Goal: Communication & Community: Share content

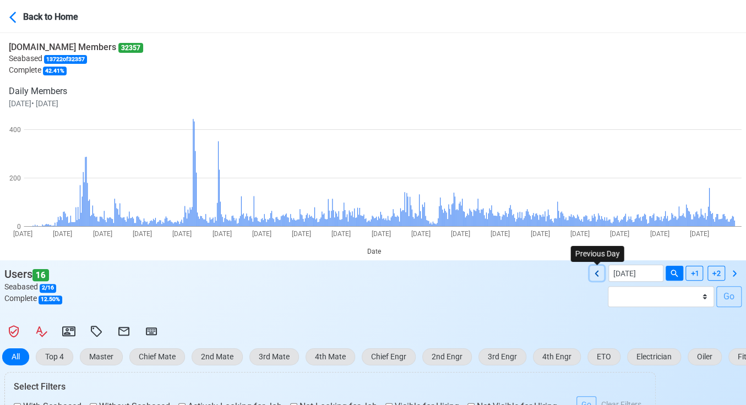
click at [599, 268] on icon at bounding box center [596, 273] width 13 height 13
click at [598, 275] on icon at bounding box center [597, 273] width 4 height 6
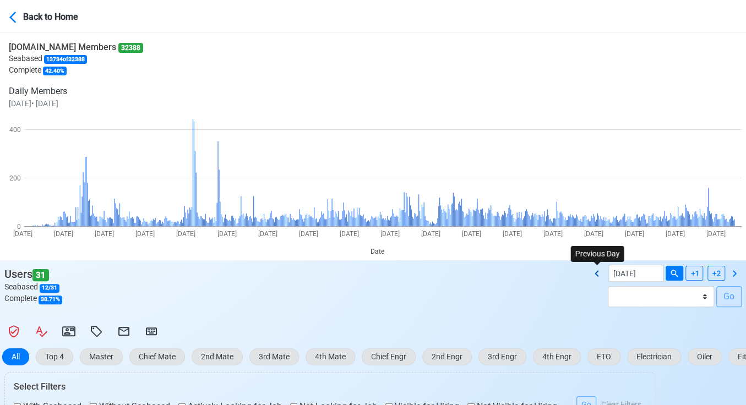
type input "[DATE]"
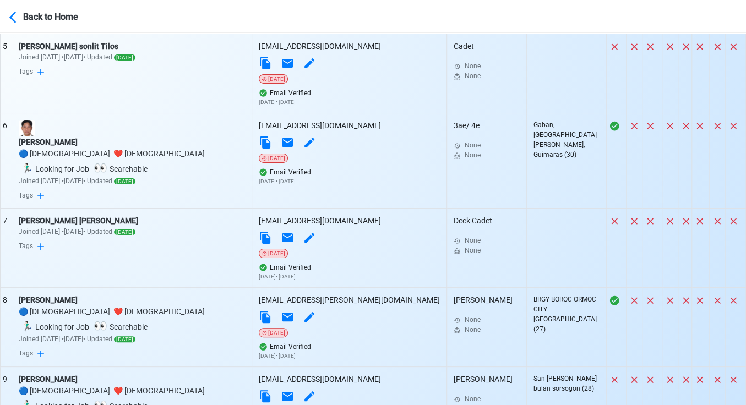
scroll to position [963, 0]
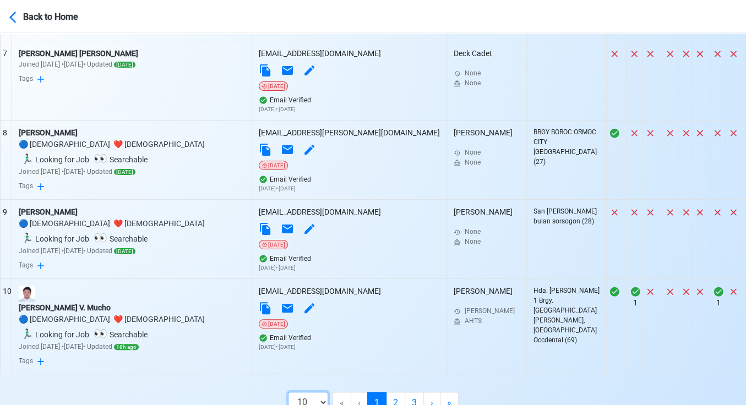
click at [324, 392] on select "10 50 100 200" at bounding box center [308, 402] width 40 height 21
select select "50"
click at [306, 405] on select "10 50 100 200" at bounding box center [308, 402] width 40 height 21
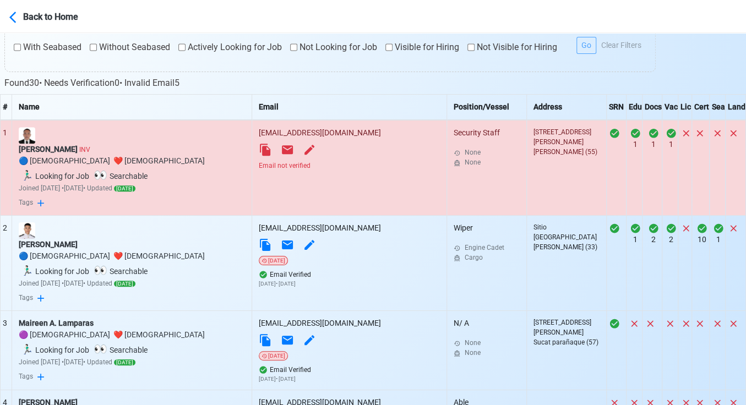
scroll to position [290, 0]
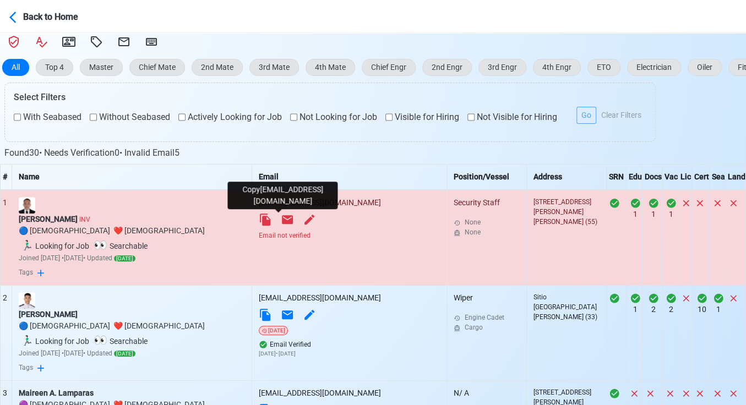
click at [270, 219] on icon at bounding box center [265, 220] width 10 height 12
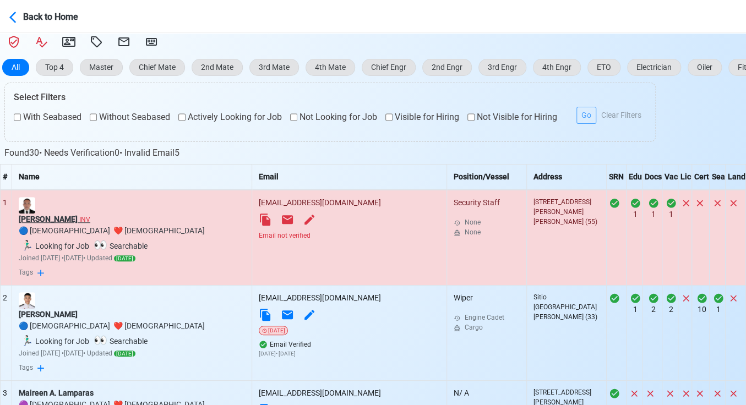
click at [73, 219] on div "[PERSON_NAME] INV" at bounding box center [132, 220] width 226 height 12
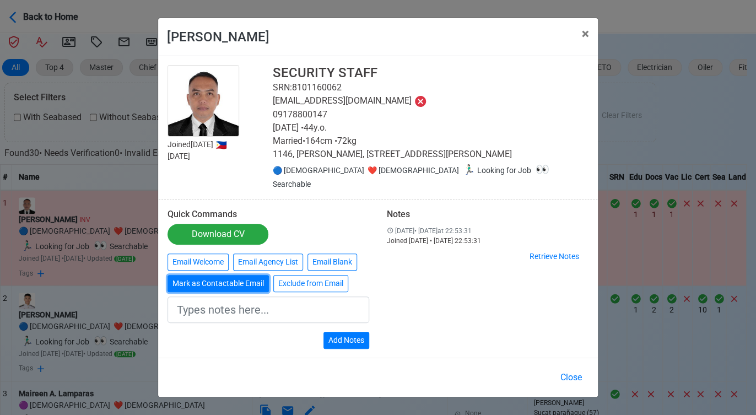
click at [230, 276] on button "Mark as Contactable Email" at bounding box center [217, 283] width 101 height 17
type input "Marked as Contactable email"
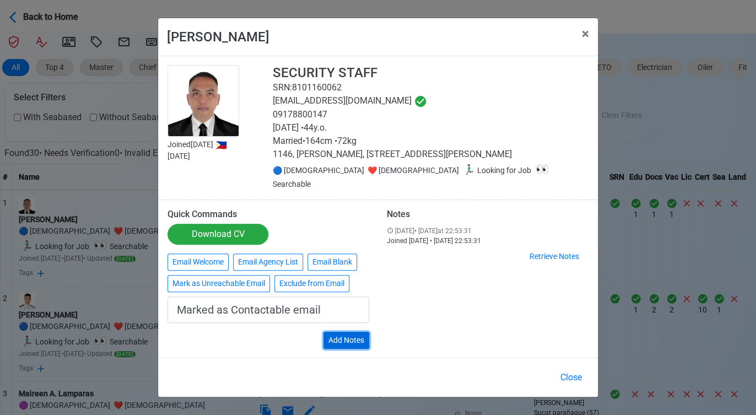
click at [346, 332] on button "Add Notes" at bounding box center [346, 340] width 46 height 17
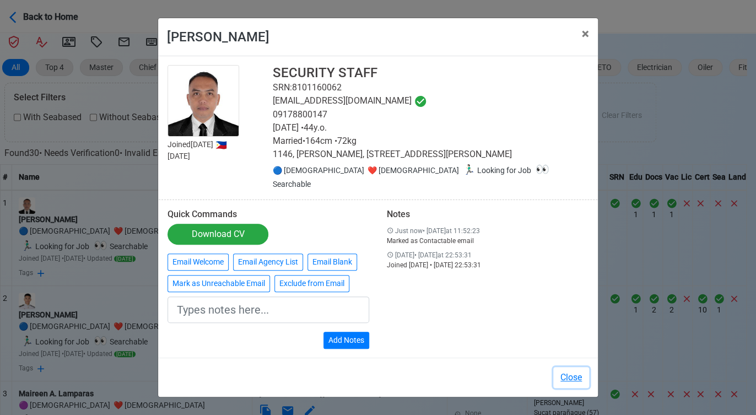
drag, startPoint x: 577, startPoint y: 367, endPoint x: 404, endPoint y: 288, distance: 190.5
click at [576, 367] on button "Close" at bounding box center [571, 377] width 36 height 21
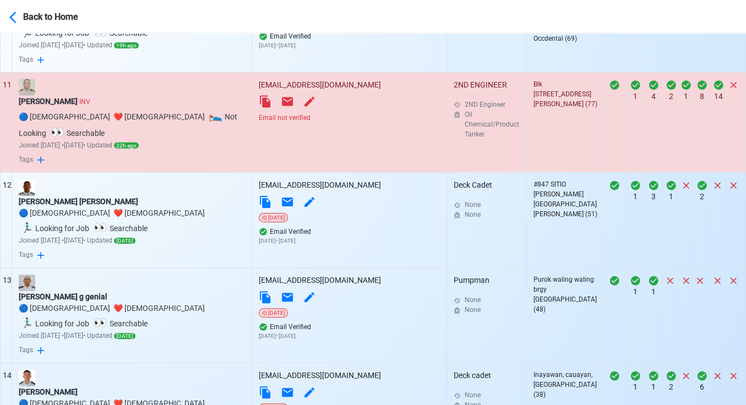
scroll to position [1269, 0]
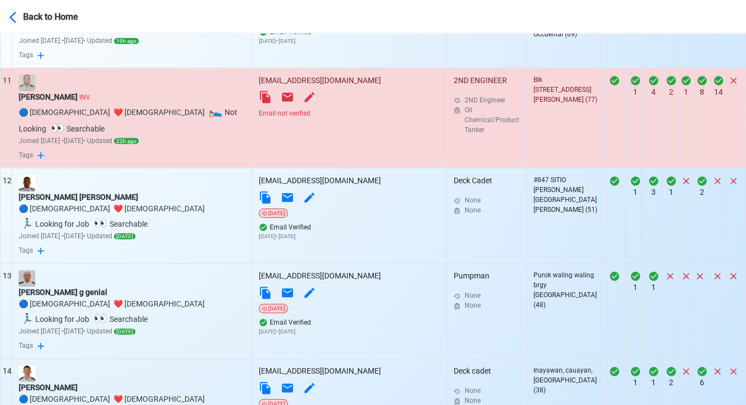
click at [313, 109] on div "Email not verified" at bounding box center [349, 114] width 181 height 10
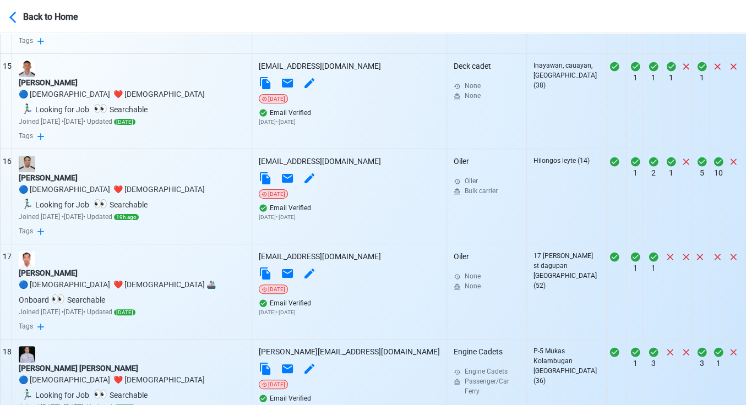
scroll to position [1697, 0]
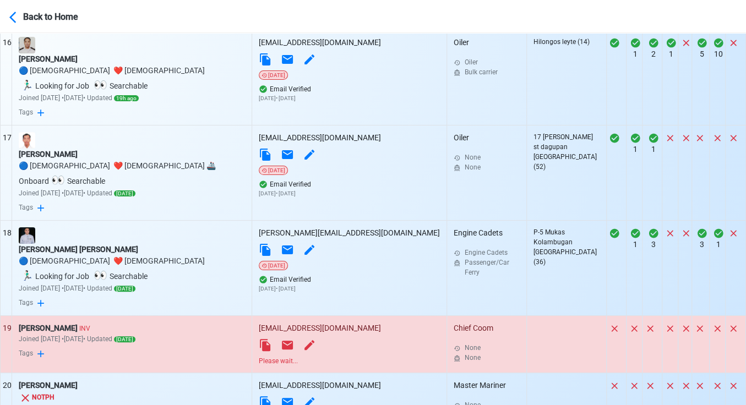
scroll to position [1820, 0]
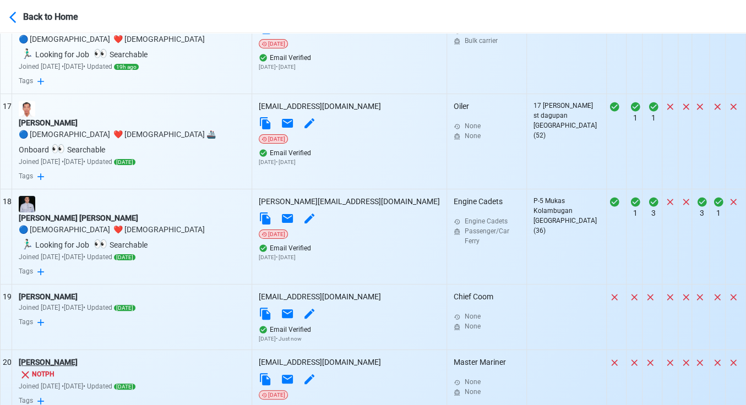
click at [52, 350] on td "[PERSON_NAME] NOTPH Joined [DATE] • [DATE] • Updated [DATE] Tags" at bounding box center [132, 389] width 240 height 79
click at [57, 357] on div "[PERSON_NAME]" at bounding box center [132, 363] width 226 height 12
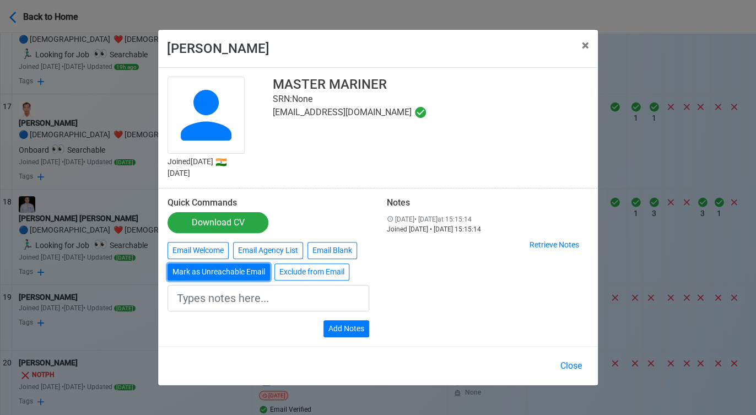
click at [216, 274] on button "Mark as Unreachable Email" at bounding box center [218, 271] width 102 height 17
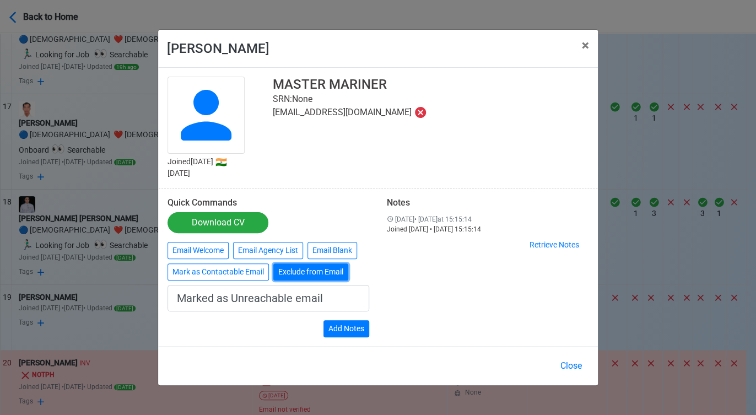
click at [316, 277] on button "Exclude from Email" at bounding box center [310, 271] width 75 height 17
type input "Exclude from Email"
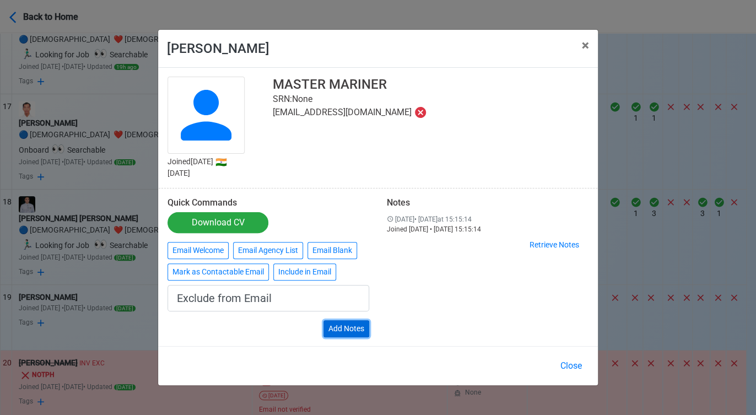
click at [350, 328] on button "Add Notes" at bounding box center [346, 328] width 46 height 17
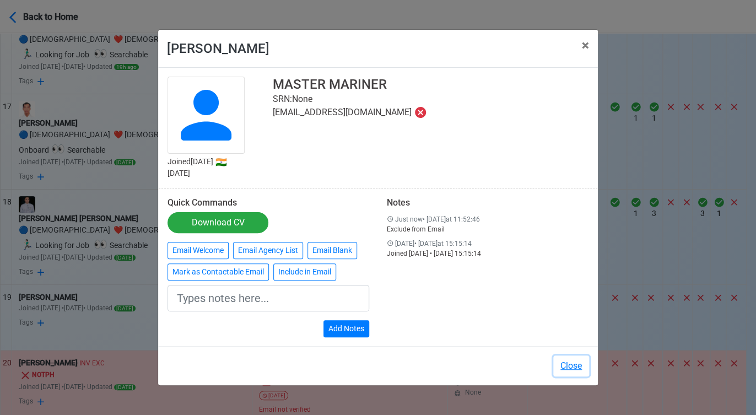
drag, startPoint x: 573, startPoint y: 367, endPoint x: 502, endPoint y: 288, distance: 106.5
click at [568, 365] on button "Close" at bounding box center [571, 365] width 36 height 21
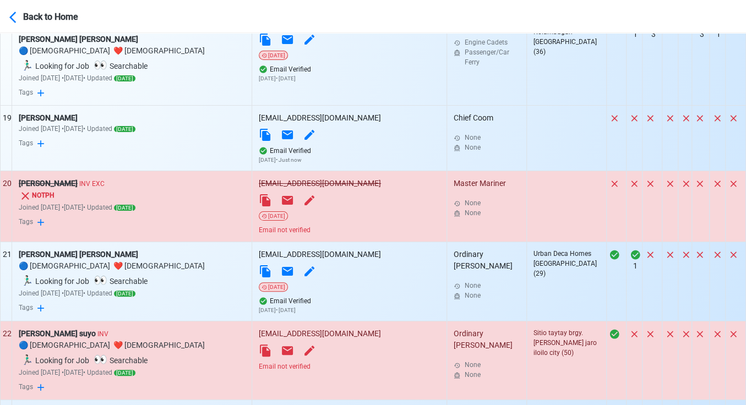
scroll to position [2003, 0]
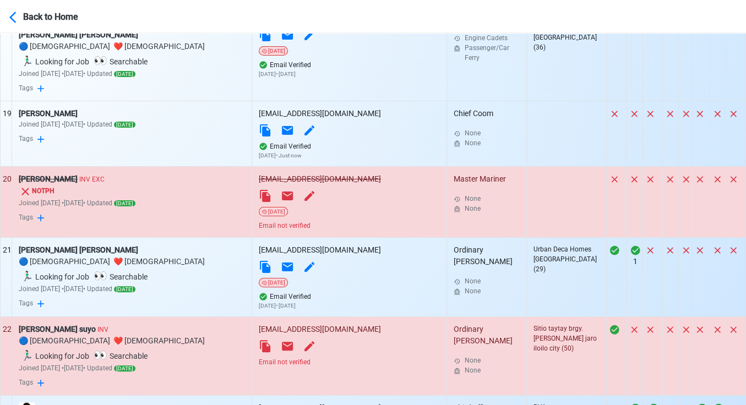
click at [308, 357] on div "Email not verified" at bounding box center [349, 362] width 181 height 10
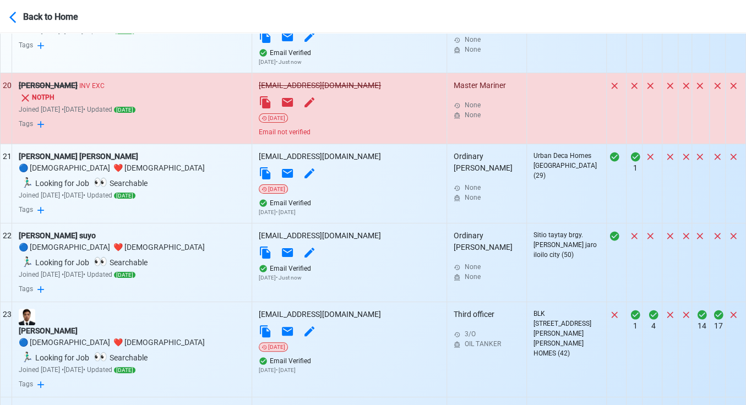
scroll to position [2126, 0]
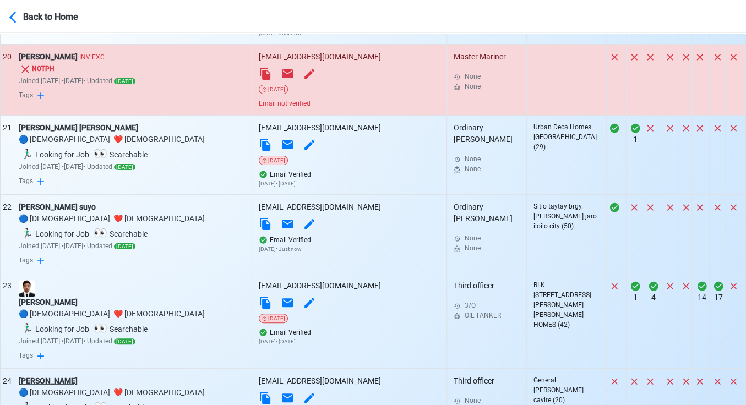
click at [30, 376] on div "[PERSON_NAME]" at bounding box center [132, 382] width 226 height 12
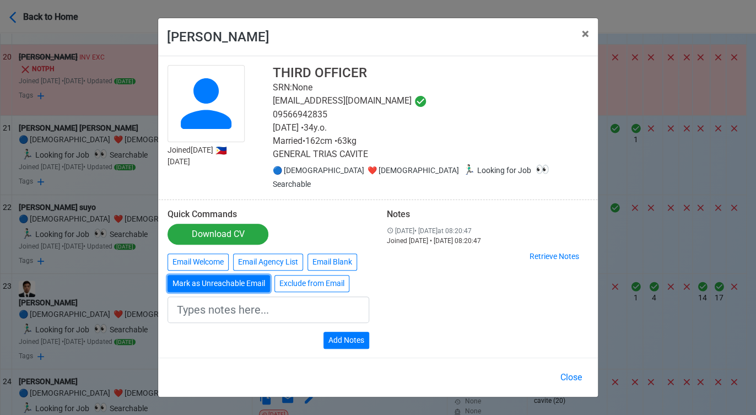
click at [244, 276] on button "Mark as Unreachable Email" at bounding box center [218, 283] width 102 height 17
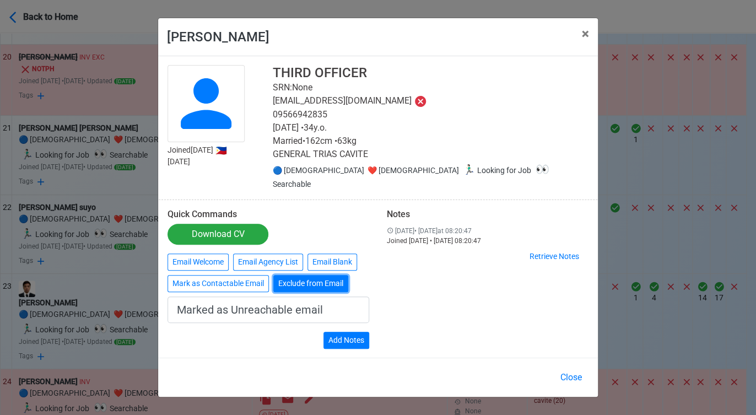
click at [310, 277] on button "Exclude from Email" at bounding box center [310, 283] width 75 height 17
type input "Exclude from Email"
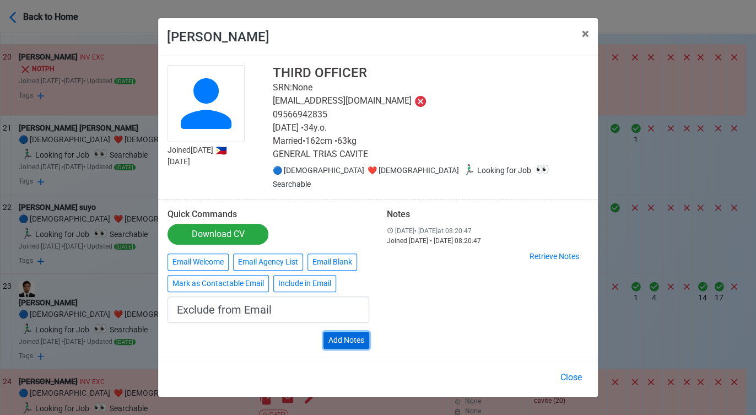
click at [353, 337] on button "Add Notes" at bounding box center [346, 340] width 46 height 17
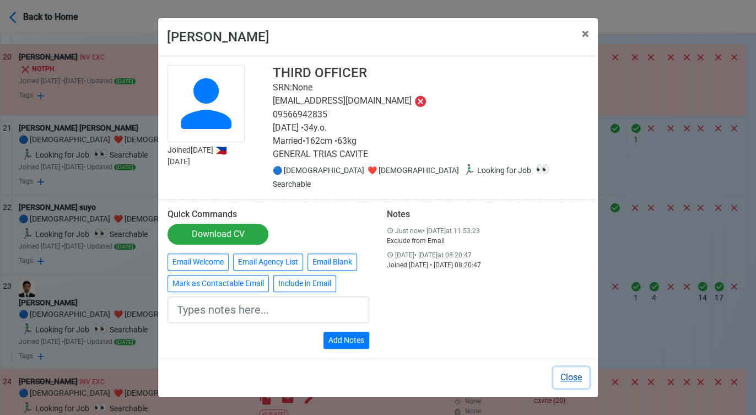
click at [573, 369] on button "Close" at bounding box center [571, 377] width 36 height 21
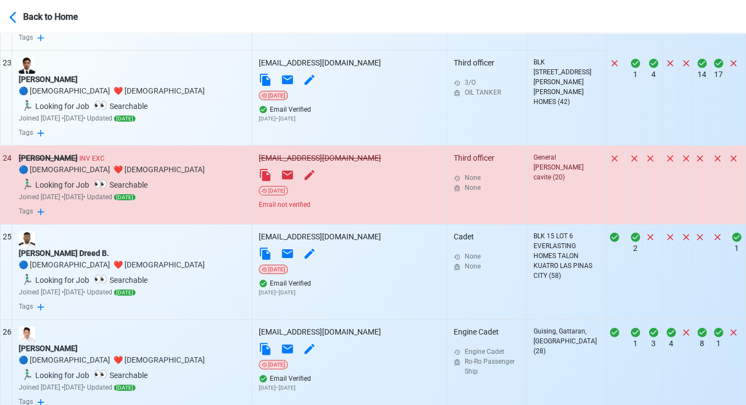
scroll to position [2371, 0]
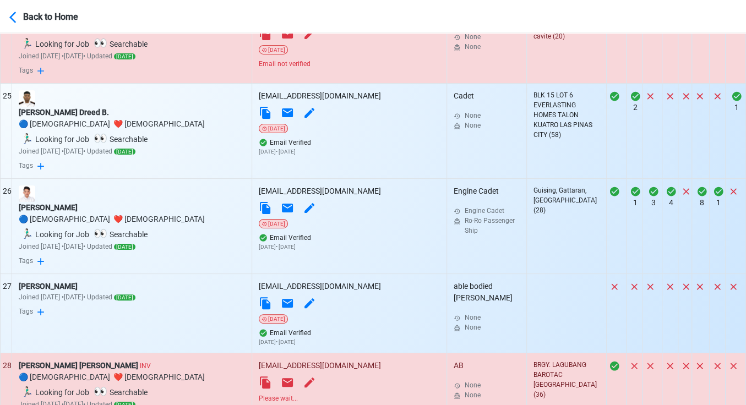
scroll to position [2493, 0]
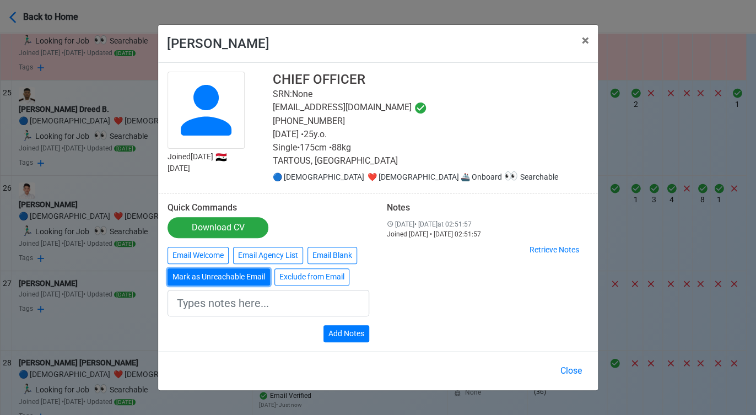
click at [196, 274] on button "Mark as Unreachable Email" at bounding box center [218, 276] width 102 height 17
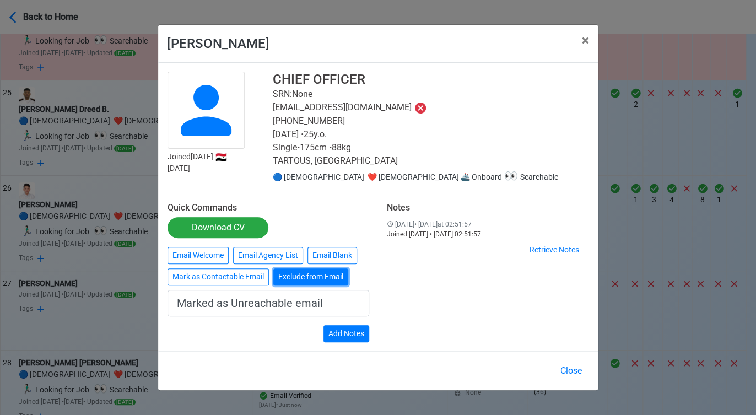
click at [331, 277] on button "Exclude from Email" at bounding box center [310, 276] width 75 height 17
type input "Exclude from Email"
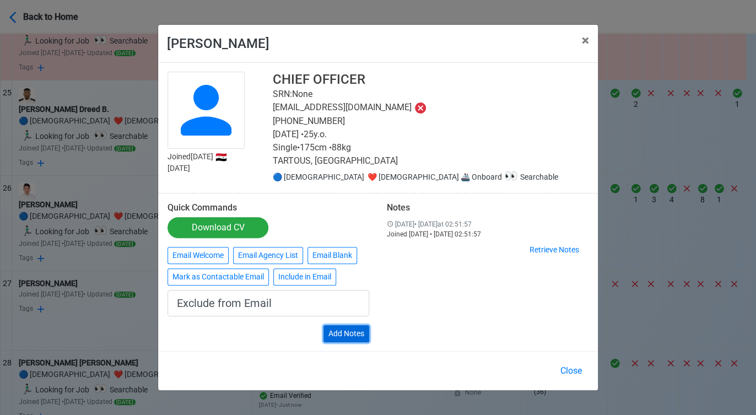
click at [342, 334] on button "Add Notes" at bounding box center [346, 333] width 46 height 17
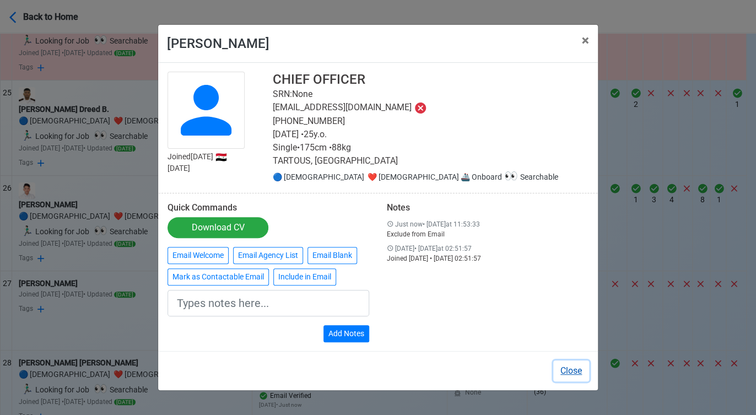
click at [576, 366] on button "Close" at bounding box center [571, 370] width 36 height 21
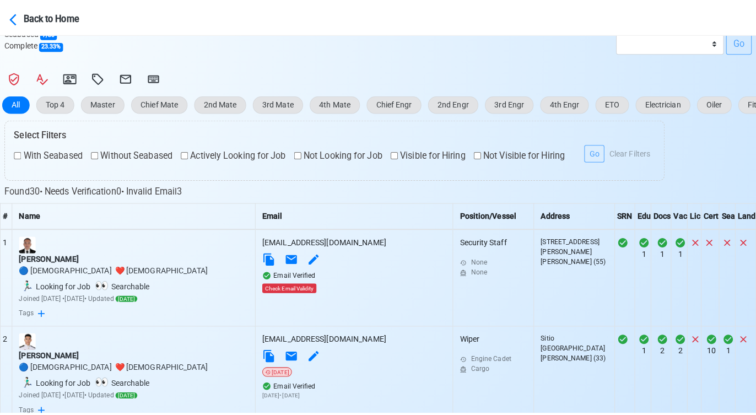
scroll to position [222, 0]
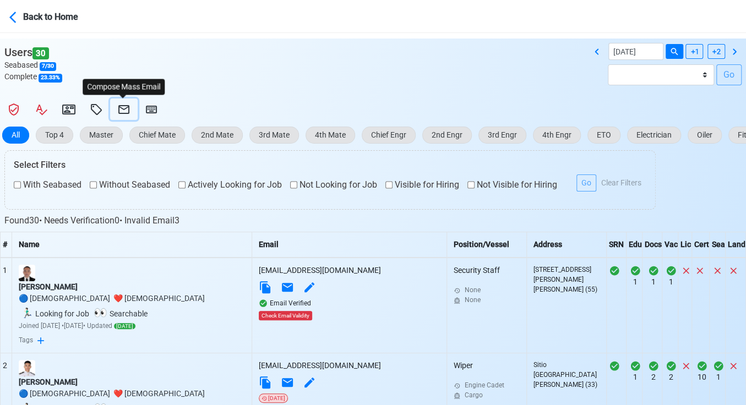
click at [117, 109] on icon at bounding box center [123, 109] width 13 height 13
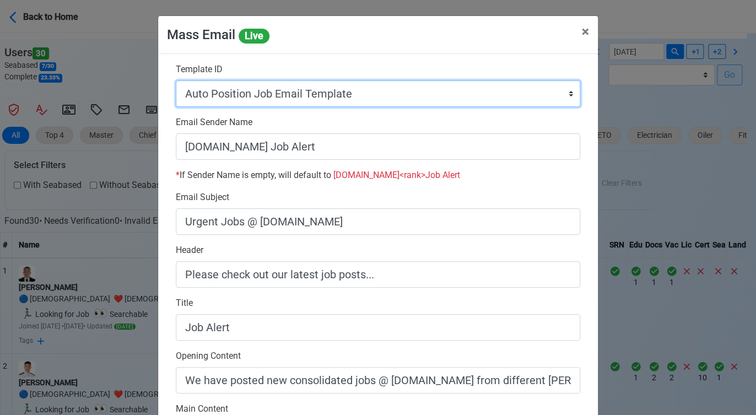
click at [346, 94] on select "Auto Position Job Email Template Incomplete CV Email Template ETO/ETR Job Email…" at bounding box center [378, 93] width 404 height 26
select select "d-0c193ece46b24c5dbce89cdb3e751472"
click at [176, 80] on select "Auto Position Job Email Template Incomplete CV Email Template ETO/ETR Job Email…" at bounding box center [378, 93] width 404 height 26
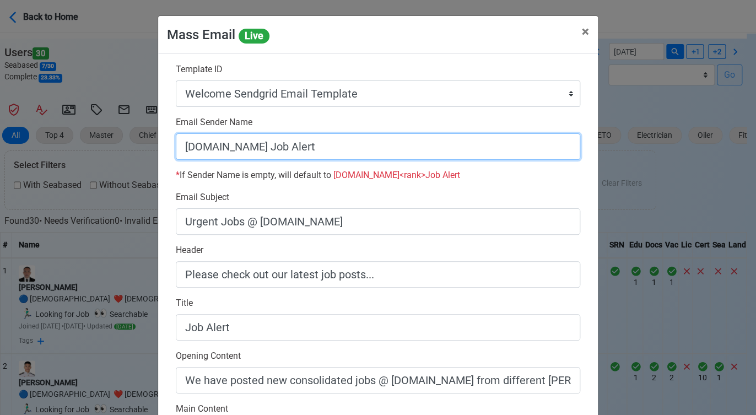
drag, startPoint x: 252, startPoint y: 148, endPoint x: 333, endPoint y: 148, distance: 80.4
click at [333, 148] on input "[DOMAIN_NAME] Job Alert" at bounding box center [378, 146] width 404 height 26
click at [176, 147] on input "[DOMAIN_NAME]" at bounding box center [378, 146] width 404 height 26
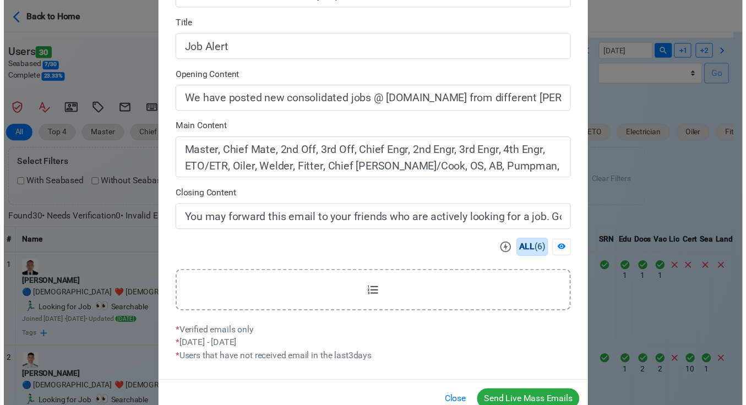
scroll to position [308, 0]
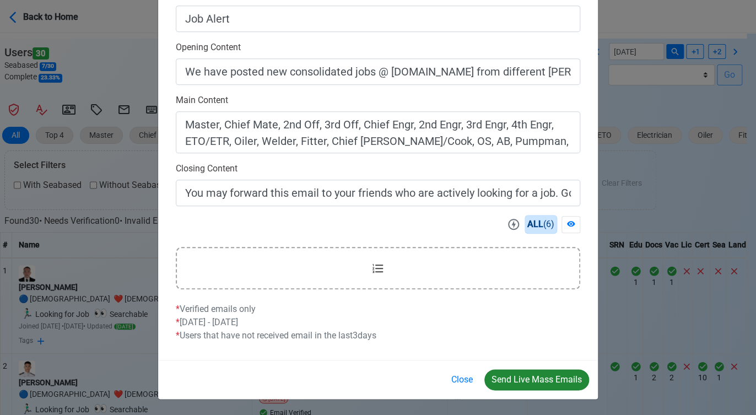
type input "Welcome to [DOMAIN_NAME]"
click at [536, 373] on button "Send Live Mass Emails" at bounding box center [536, 379] width 105 height 21
click at [464, 382] on button "Close" at bounding box center [462, 379] width 36 height 21
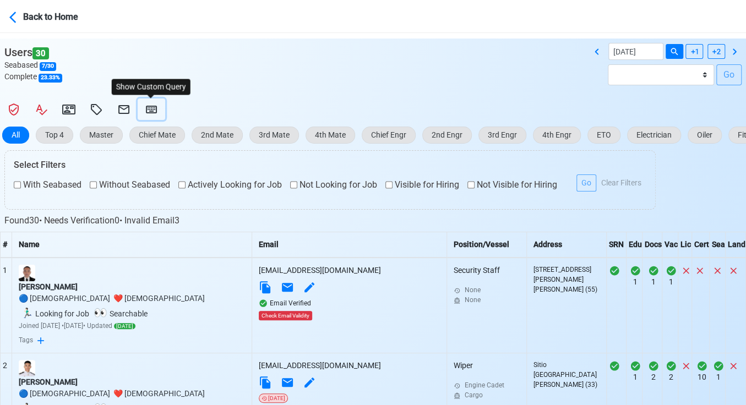
click at [154, 106] on icon at bounding box center [151, 110] width 11 height 8
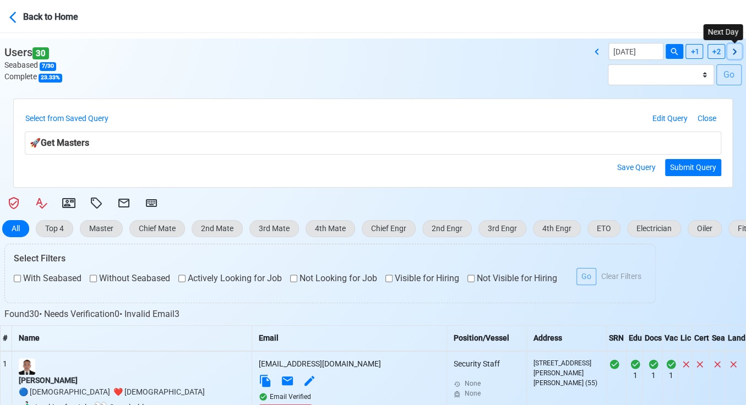
click at [735, 50] on icon at bounding box center [735, 51] width 4 height 6
type input "[DATE]"
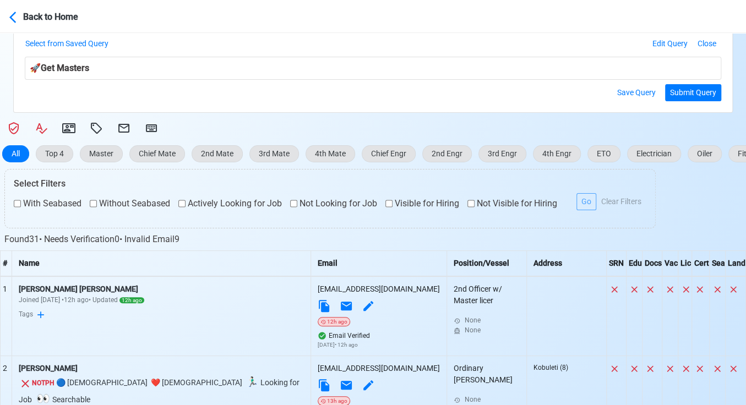
scroll to position [467, 0]
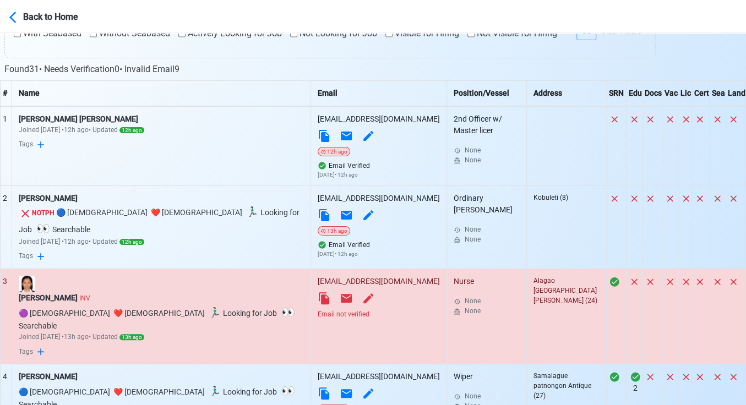
click at [318, 311] on div "Email not verified" at bounding box center [379, 315] width 122 height 10
click at [78, 193] on div "[PERSON_NAME]" at bounding box center [161, 199] width 285 height 12
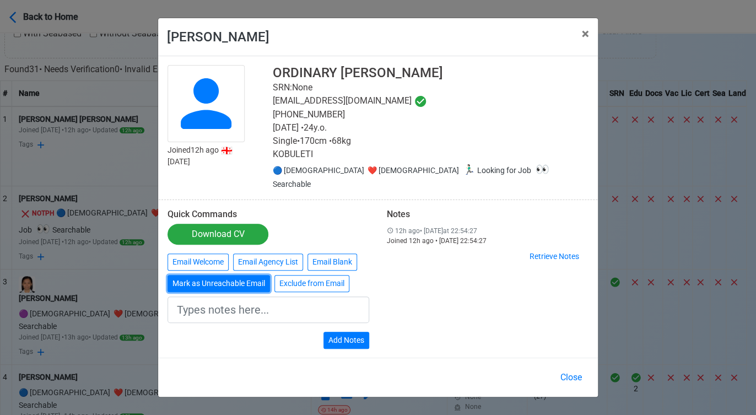
click at [220, 275] on button "Mark as Unreachable Email" at bounding box center [218, 283] width 102 height 17
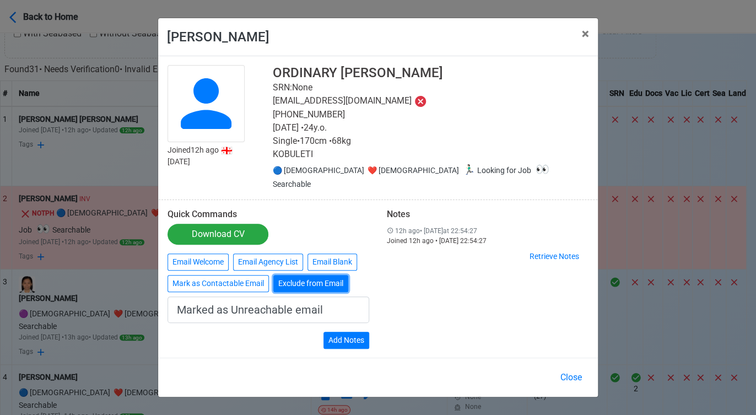
click at [319, 277] on button "Exclude from Email" at bounding box center [310, 283] width 75 height 17
type input "Exclude from Email"
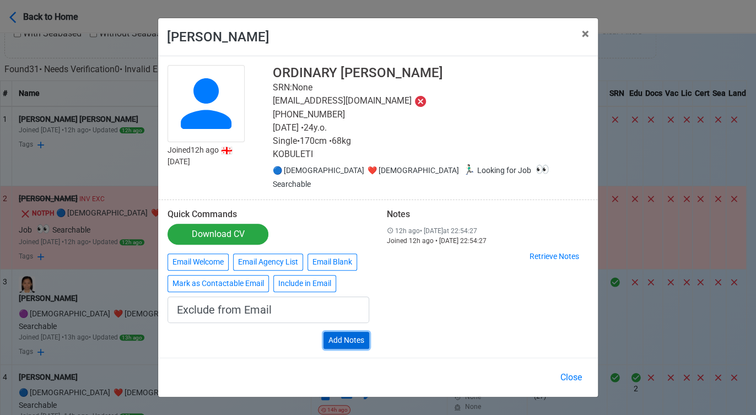
click at [364, 332] on button "Add Notes" at bounding box center [346, 340] width 46 height 17
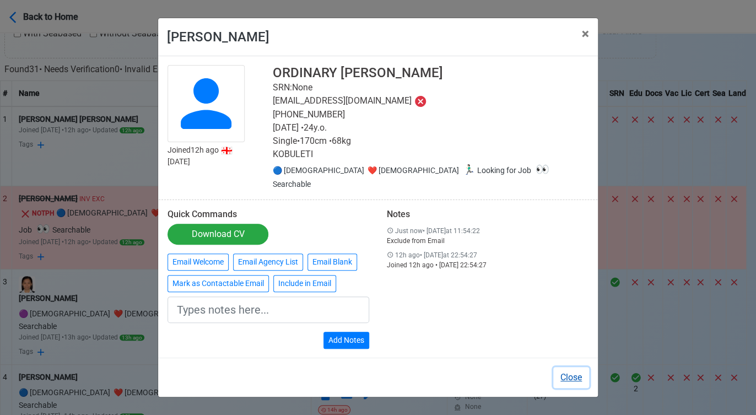
click at [576, 369] on button "Close" at bounding box center [571, 377] width 36 height 21
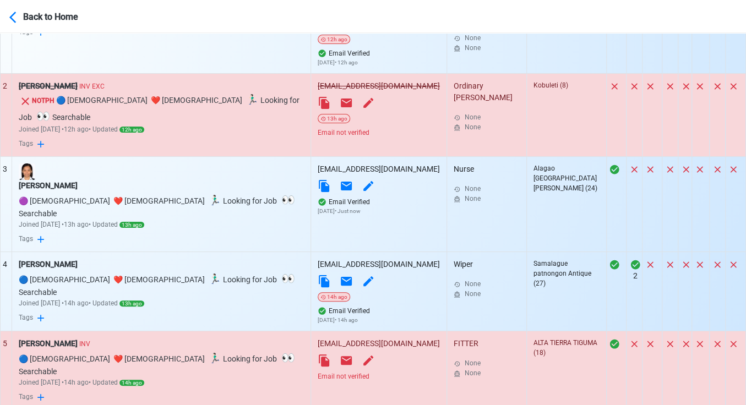
scroll to position [712, 0]
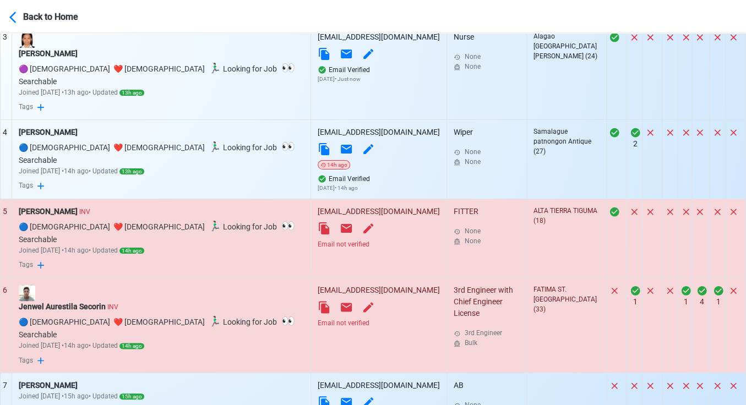
click at [318, 240] on div "Email not verified" at bounding box center [379, 245] width 122 height 10
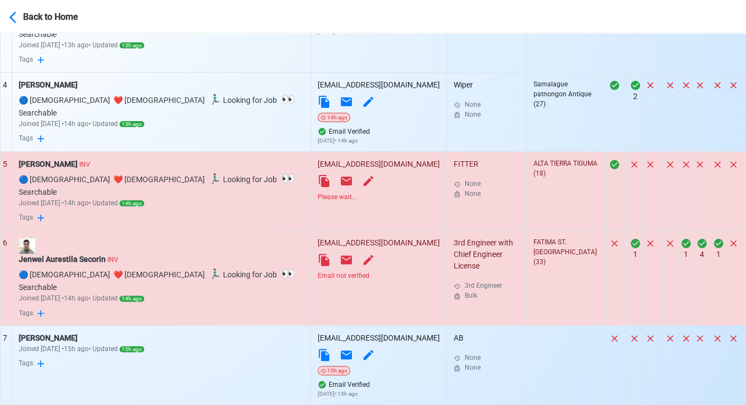
scroll to position [773, 0]
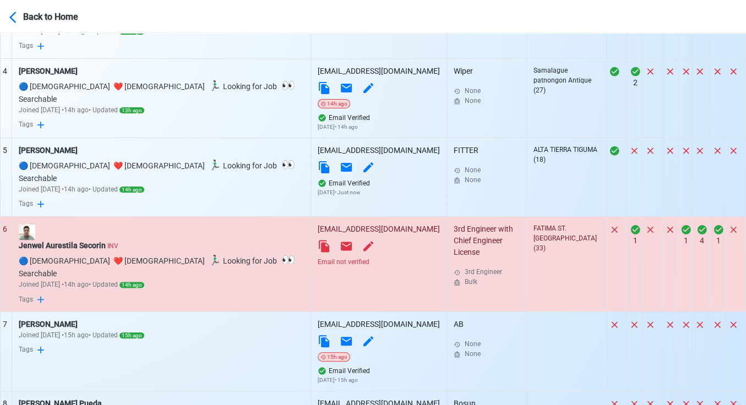
click at [318, 257] on div "Email not verified" at bounding box center [379, 262] width 122 height 10
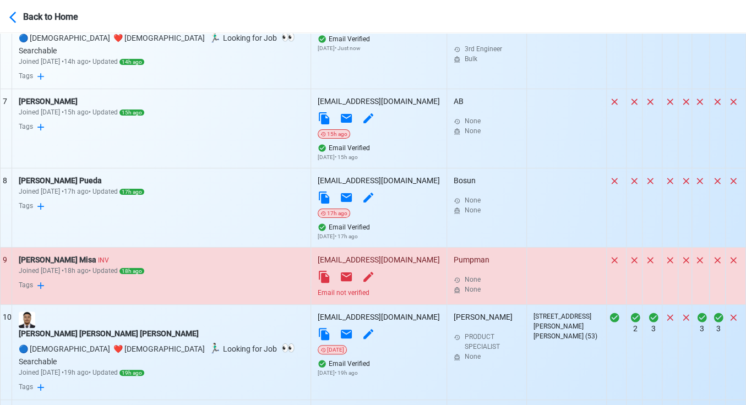
scroll to position [1018, 0]
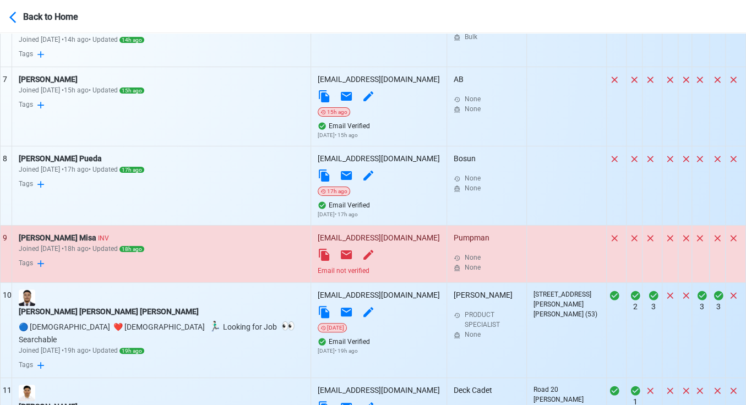
click at [318, 266] on div "Email not verified" at bounding box center [379, 271] width 122 height 10
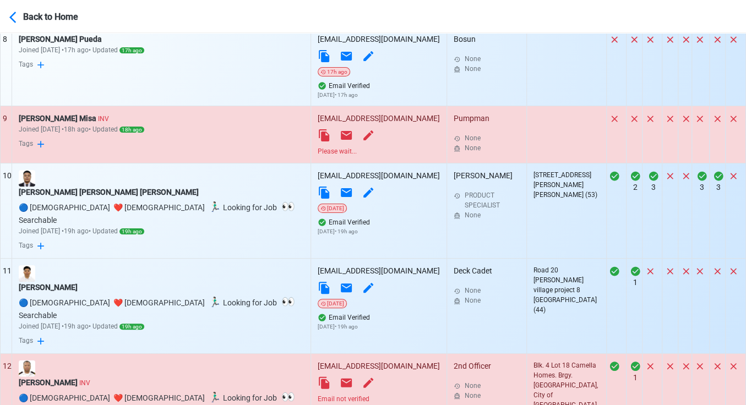
scroll to position [1140, 0]
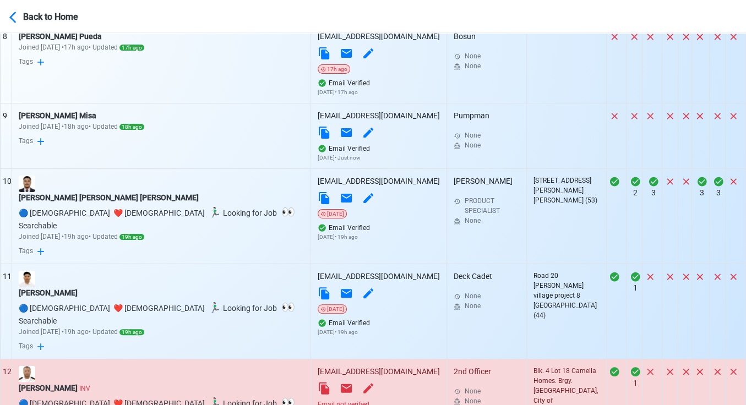
click at [318, 400] on div "Email not verified" at bounding box center [379, 405] width 122 height 10
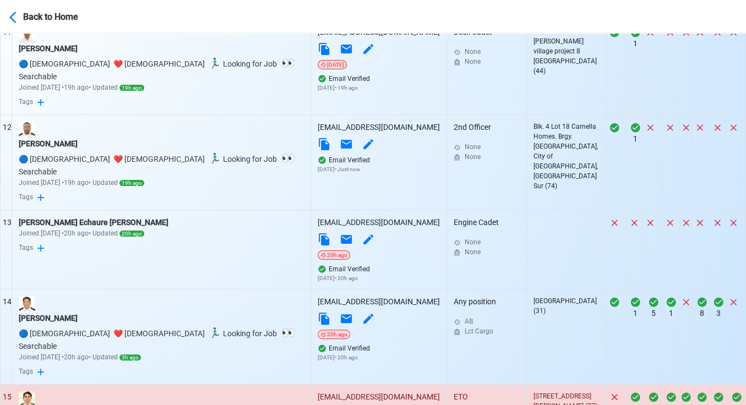
scroll to position [1507, 0]
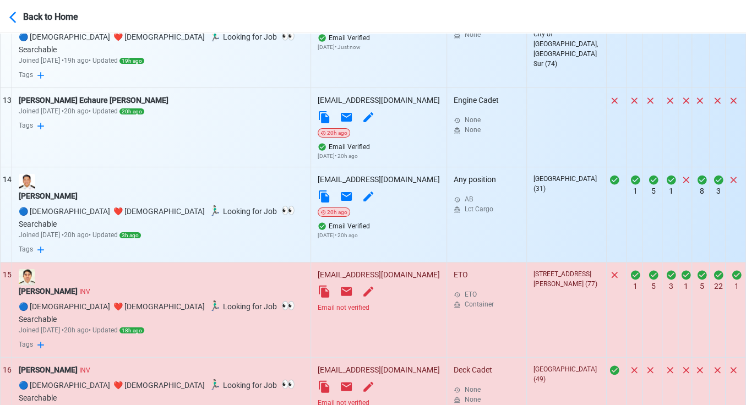
click at [318, 303] on div "Email not verified" at bounding box center [379, 308] width 122 height 10
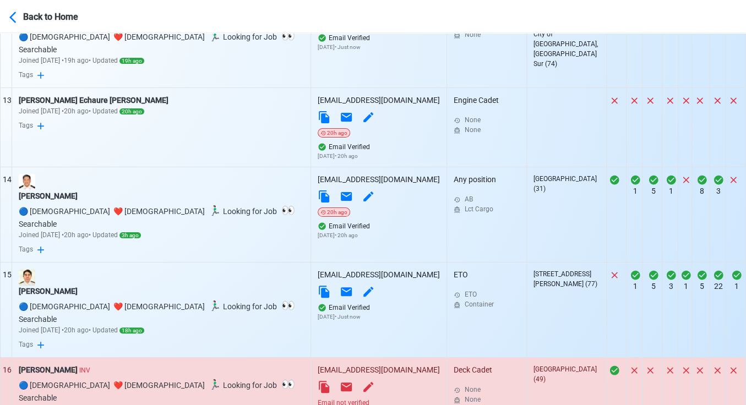
click at [318, 398] on div "Email not verified" at bounding box center [379, 403] width 122 height 10
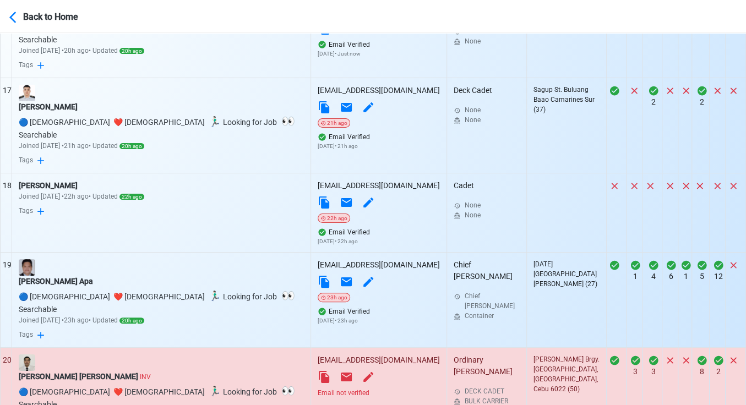
scroll to position [1874, 0]
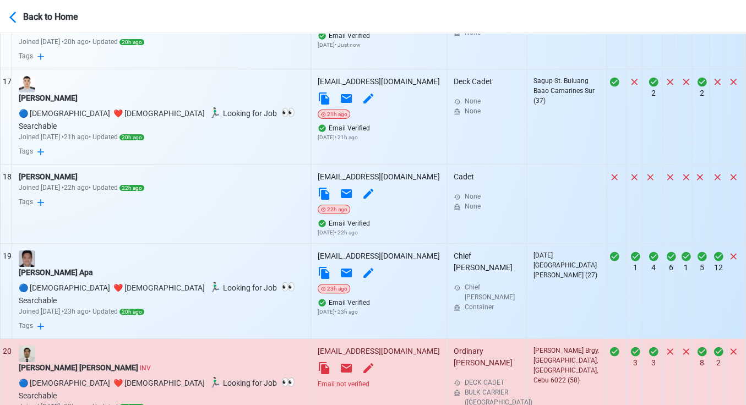
click at [318, 380] on div "Email not verified" at bounding box center [379, 385] width 122 height 10
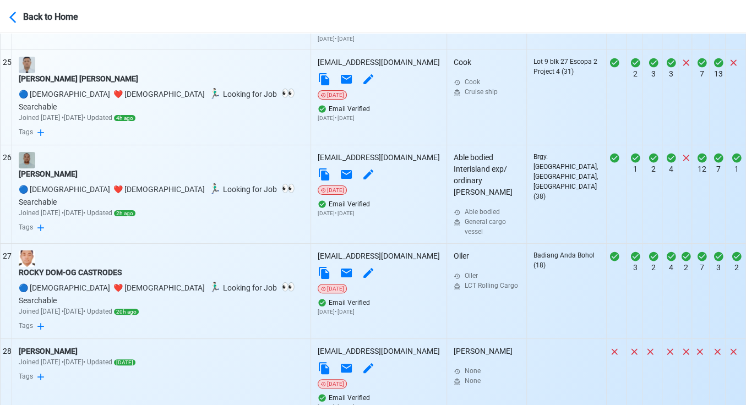
scroll to position [2609, 0]
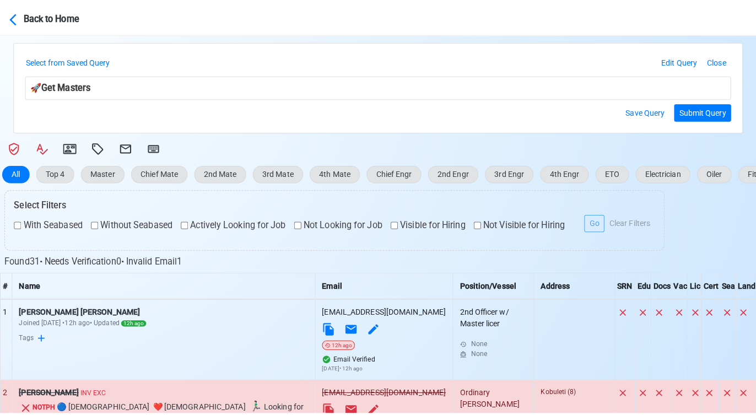
scroll to position [222, 0]
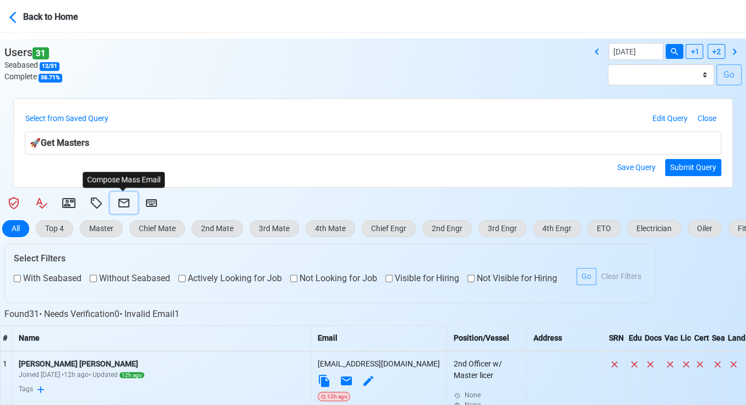
click at [125, 199] on icon at bounding box center [123, 203] width 13 height 13
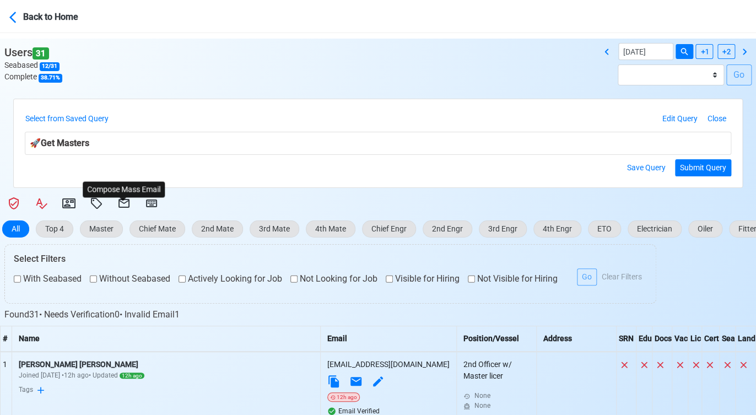
select select "d-0c193ece46b24c5dbce89cdb3e751472"
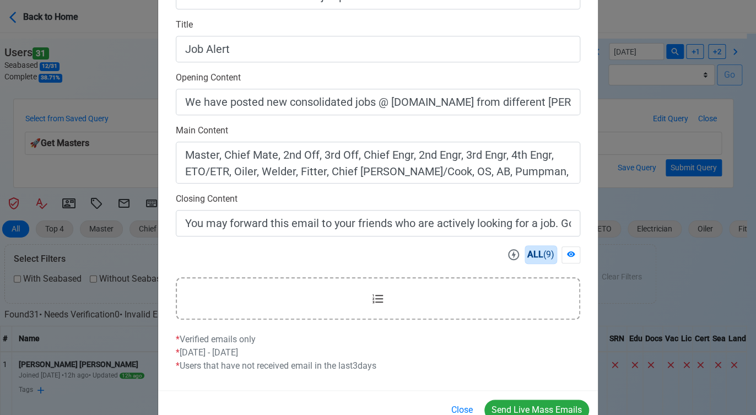
scroll to position [308, 0]
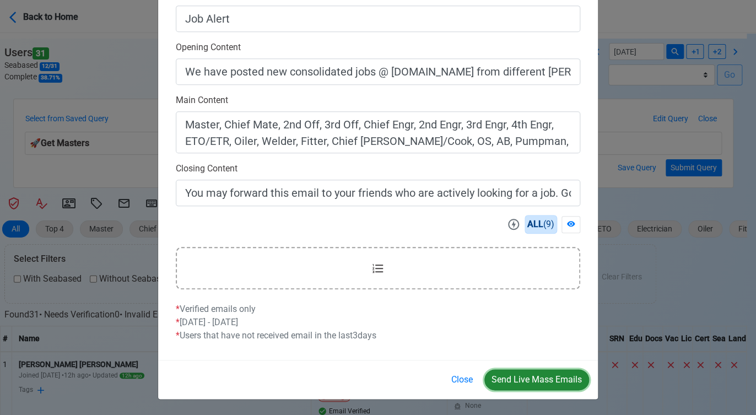
click at [533, 377] on button "Send Live Mass Emails" at bounding box center [536, 379] width 105 height 21
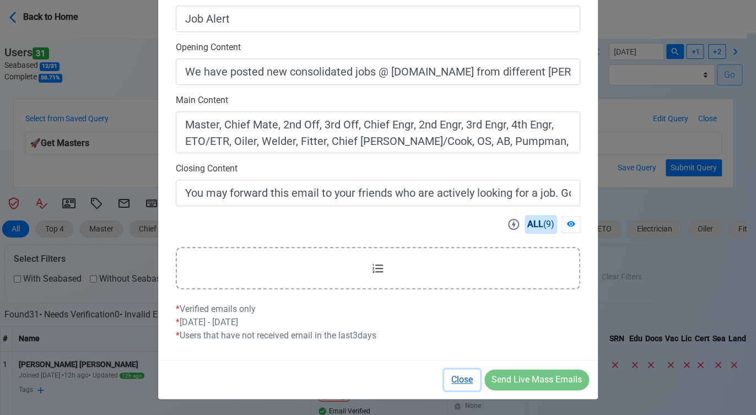
click at [460, 381] on button "Close" at bounding box center [462, 379] width 36 height 21
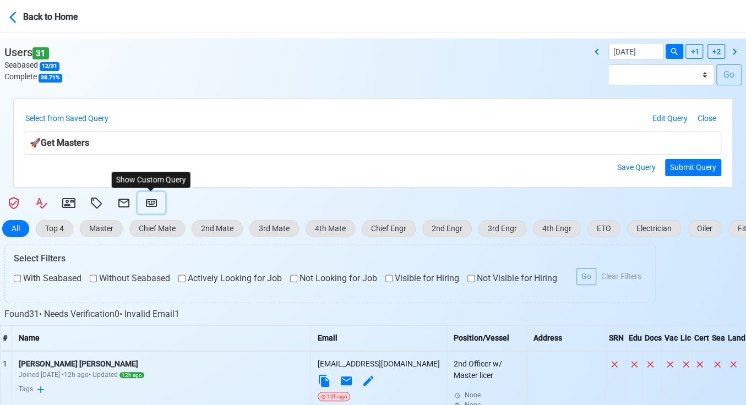
click at [148, 202] on icon at bounding box center [151, 203] width 13 height 13
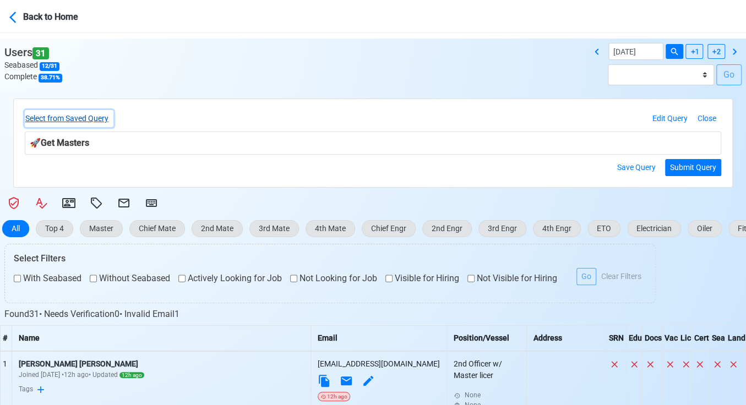
click at [80, 117] on button "Select from Saved Query" at bounding box center [69, 118] width 89 height 17
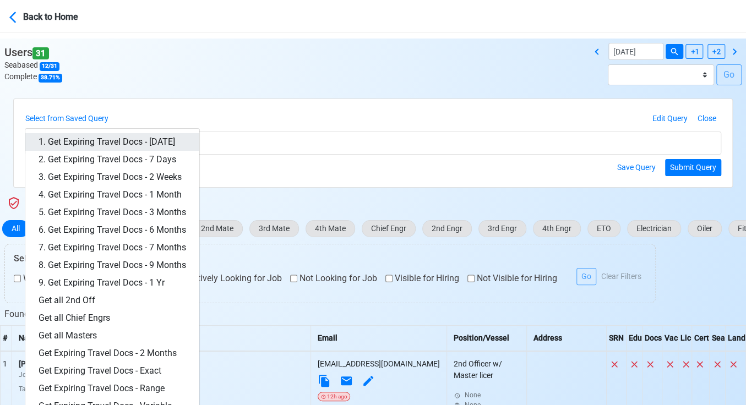
click at [104, 143] on link "1. Get Expiring Travel Docs - [DATE]" at bounding box center [112, 142] width 174 height 18
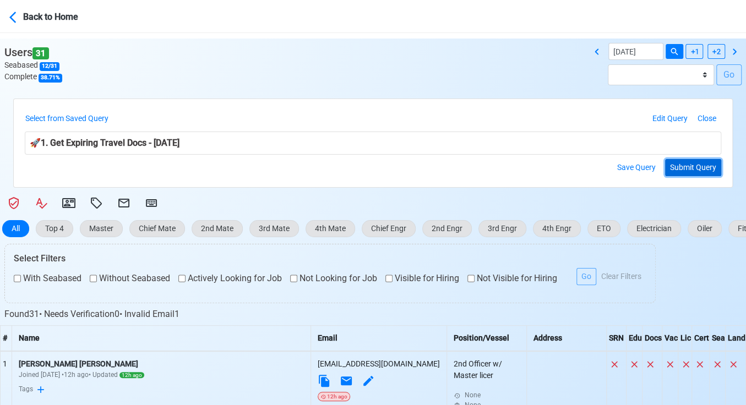
click at [691, 166] on button "Submit Query" at bounding box center [693, 167] width 56 height 17
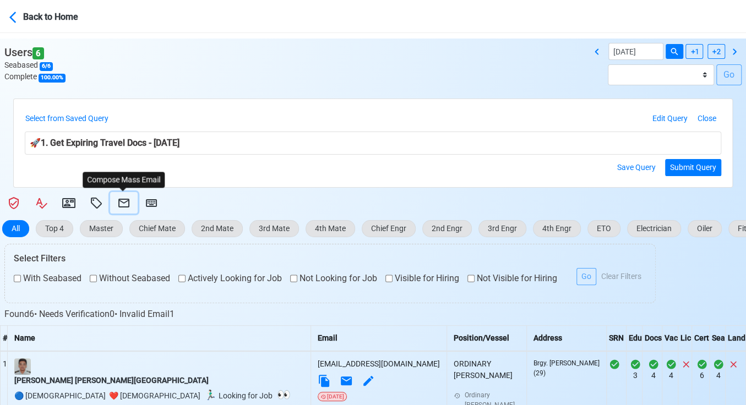
click at [121, 200] on icon at bounding box center [123, 203] width 13 height 13
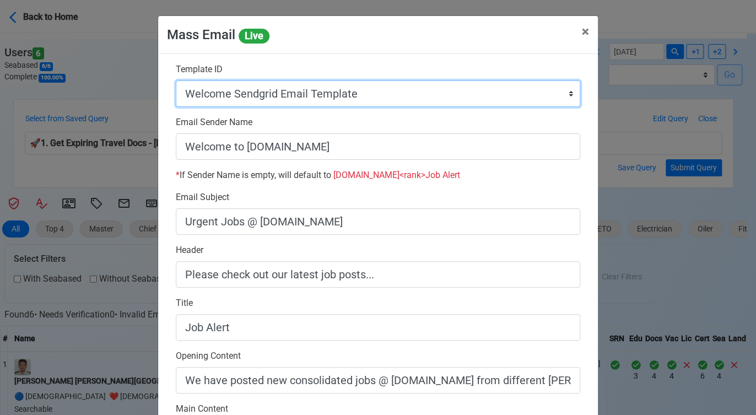
click at [382, 95] on select "Auto Position Job Email Template Incomplete CV Email Template ETO/ETR Job Email…" at bounding box center [378, 93] width 404 height 26
select select "d-3e71907ffd064a39999872a824aaf79a"
click at [176, 80] on select "Auto Position Job Email Template Incomplete CV Email Template ETO/ETR Job Email…" at bounding box center [378, 93] width 404 height 26
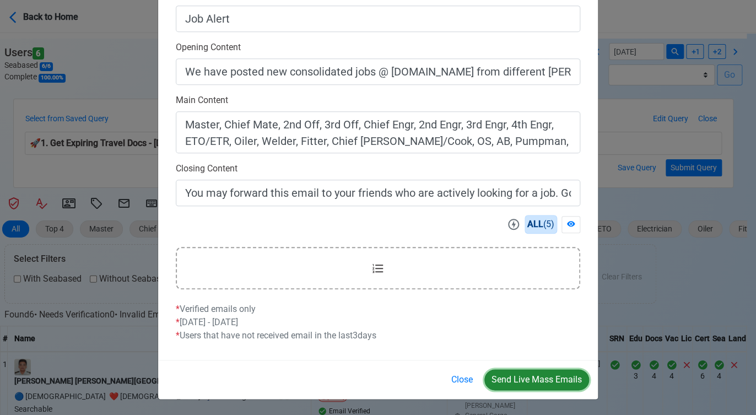
click at [527, 380] on button "Send Live Mass Emails" at bounding box center [536, 379] width 105 height 21
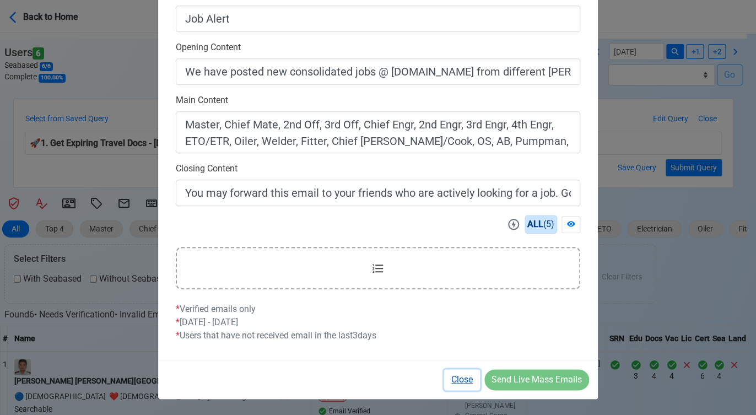
click at [463, 379] on button "Close" at bounding box center [462, 379] width 36 height 21
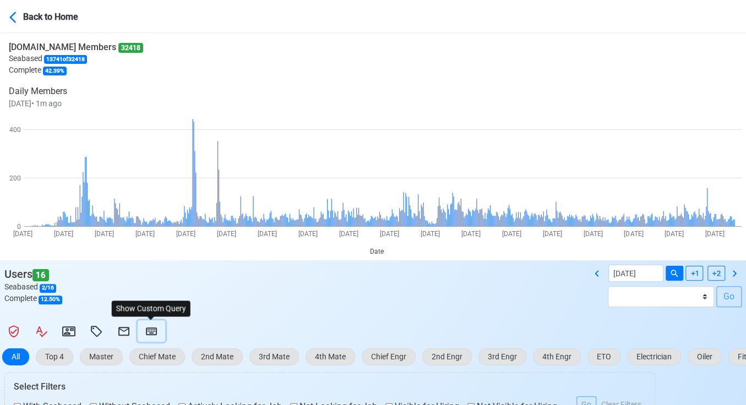
click at [154, 332] on icon at bounding box center [151, 331] width 13 height 13
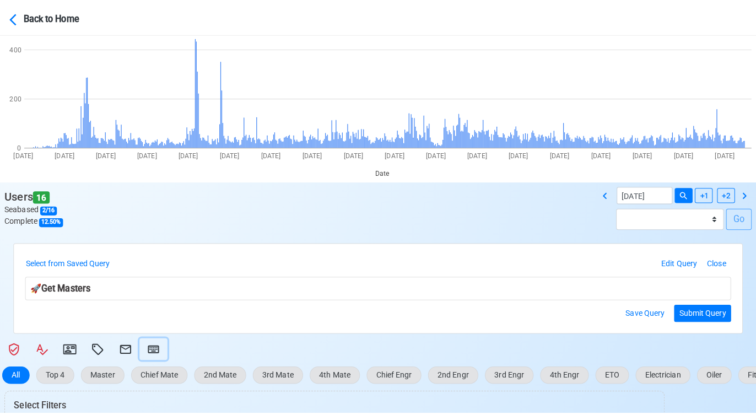
scroll to position [183, 0]
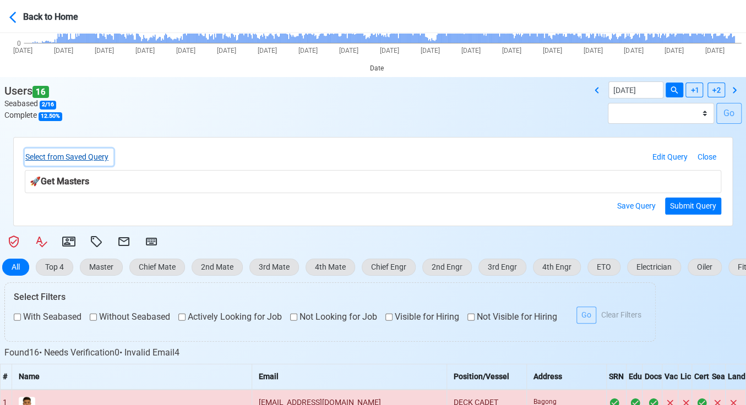
click at [96, 153] on button "Select from Saved Query" at bounding box center [69, 157] width 89 height 17
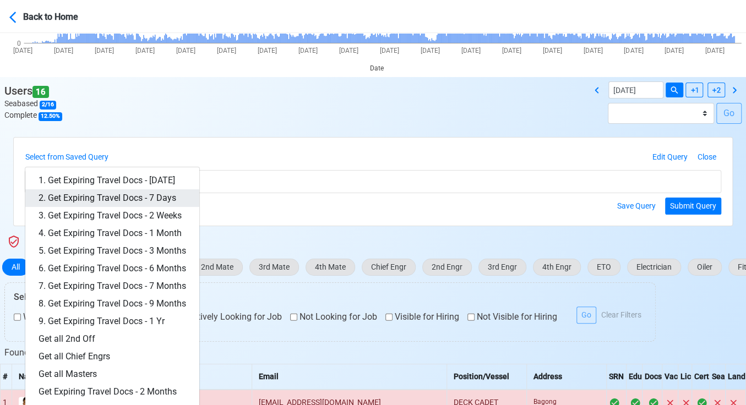
click at [127, 200] on link "2. Get Expiring Travel Docs - 7 Days" at bounding box center [112, 198] width 174 height 18
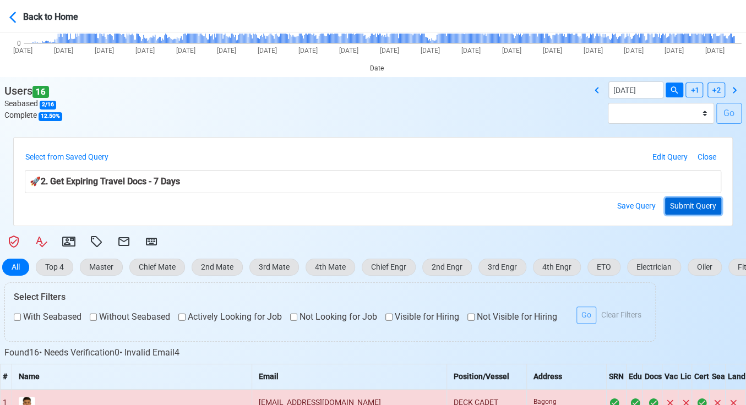
click at [691, 206] on button "Submit Query" at bounding box center [693, 206] width 56 height 17
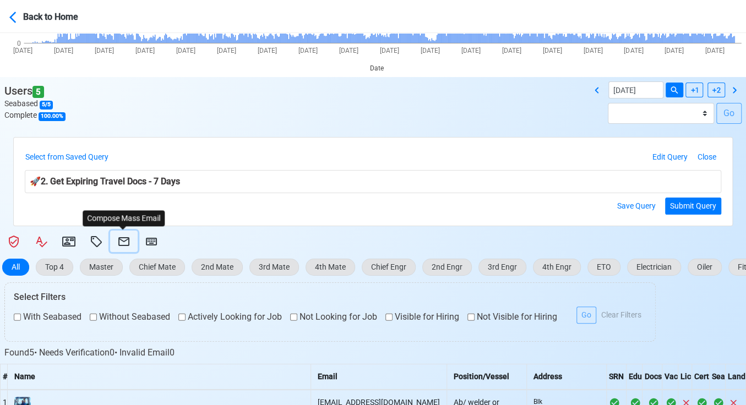
click at [119, 241] on icon at bounding box center [123, 241] width 11 height 9
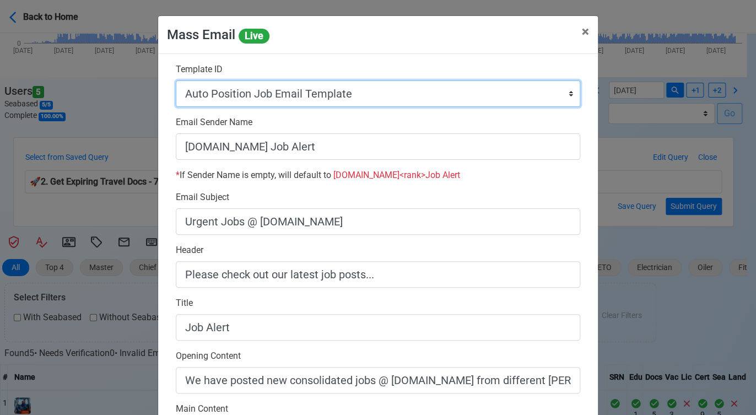
click at [427, 91] on select "Auto Position Job Email Template Incomplete CV Email Template ETO/ETR Job Email…" at bounding box center [378, 93] width 404 height 26
select select "d-3e71907ffd064a39999872a824aaf79a"
click at [176, 80] on select "Auto Position Job Email Template Incomplete CV Email Template ETO/ETR Job Email…" at bounding box center [378, 93] width 404 height 26
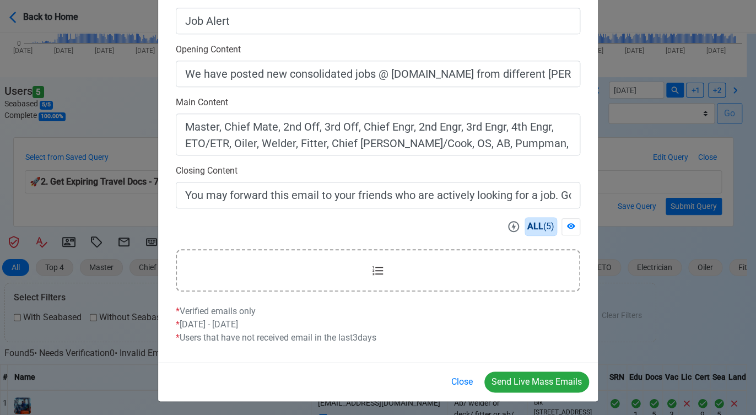
scroll to position [308, 0]
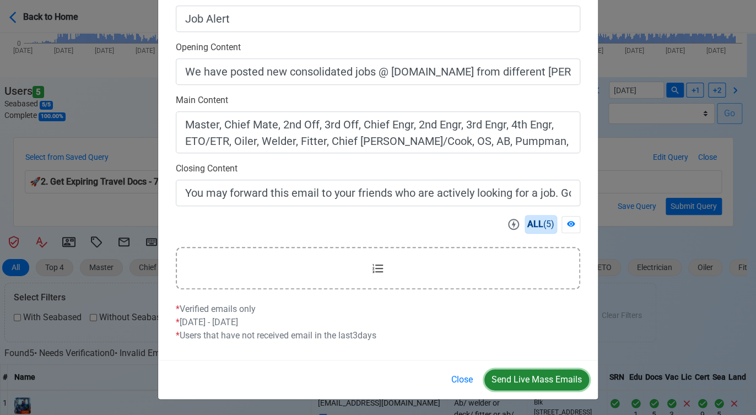
click at [535, 379] on button "Send Live Mass Emails" at bounding box center [536, 379] width 105 height 21
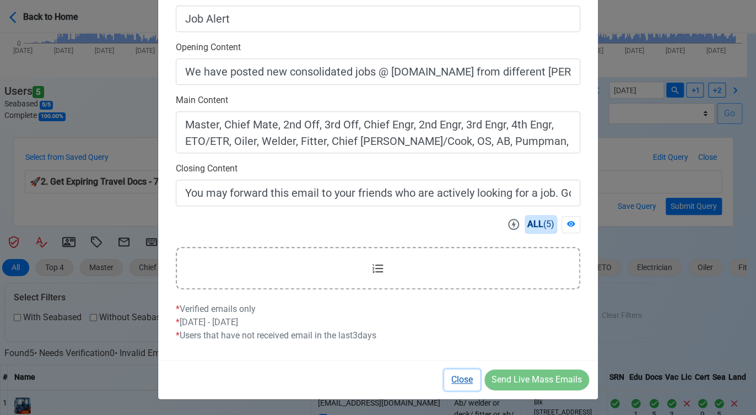
click at [448, 378] on button "Close" at bounding box center [462, 379] width 36 height 21
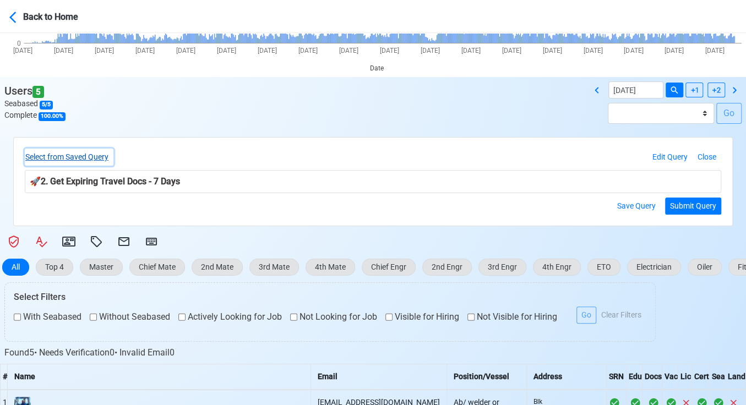
click at [91, 156] on button "Select from Saved Query" at bounding box center [69, 157] width 89 height 17
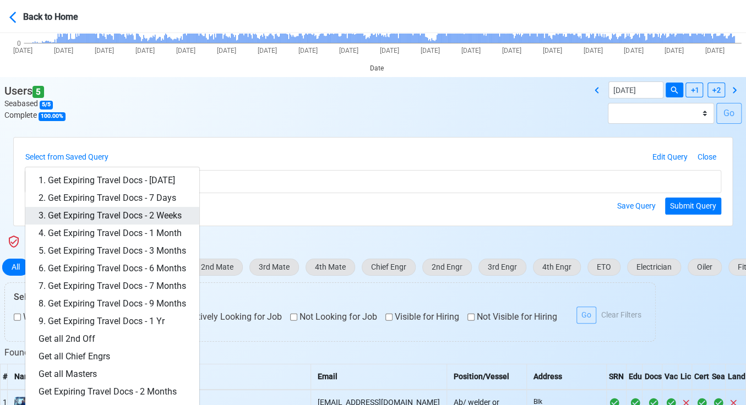
click at [137, 213] on link "3. Get Expiring Travel Docs - 2 Weeks" at bounding box center [112, 216] width 174 height 18
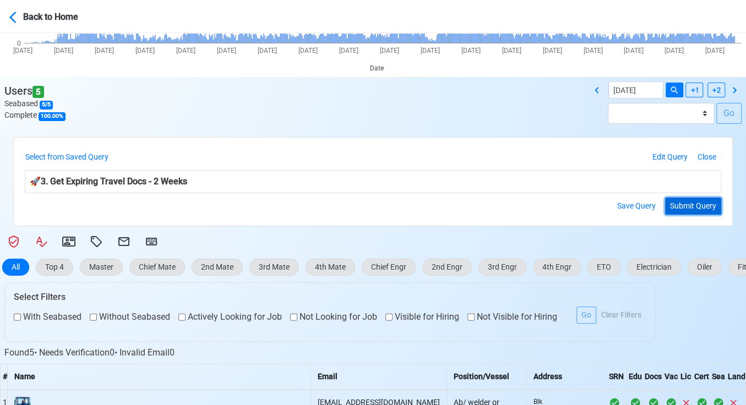
click at [680, 202] on button "Submit Query" at bounding box center [693, 206] width 56 height 17
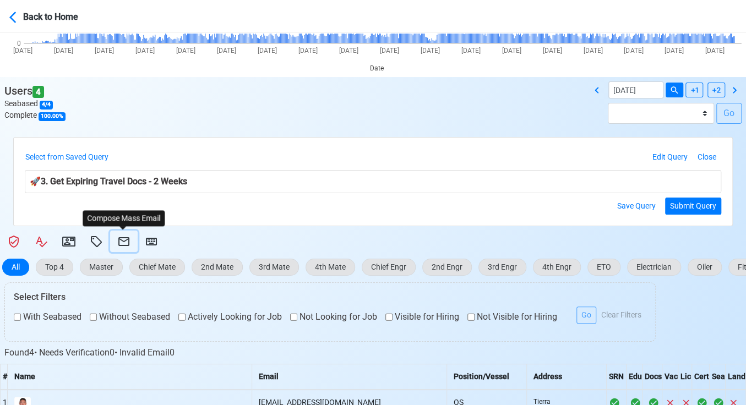
click at [120, 240] on icon at bounding box center [123, 241] width 13 height 13
select select "d-3e71907ffd064a39999872a824aaf79a"
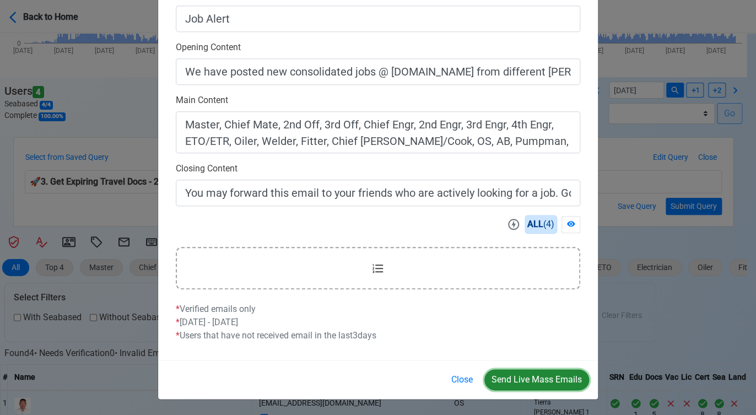
click at [532, 381] on button "Send Live Mass Emails" at bounding box center [536, 379] width 105 height 21
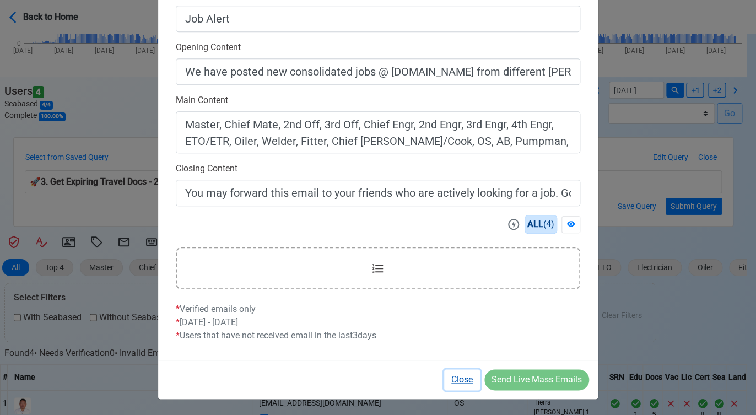
click at [464, 382] on button "Close" at bounding box center [462, 379] width 36 height 21
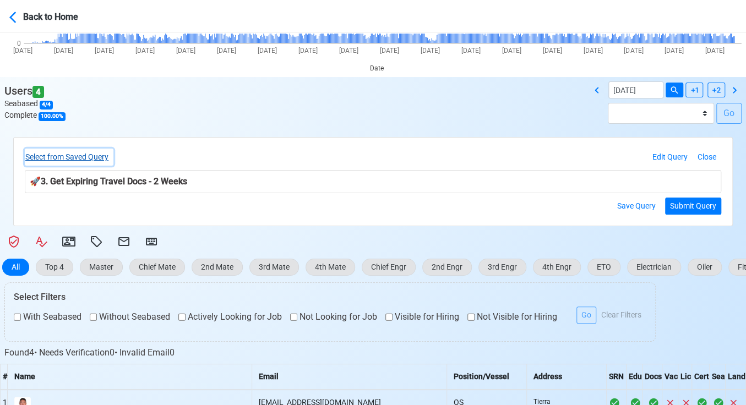
click at [77, 154] on button "Select from Saved Query" at bounding box center [69, 157] width 89 height 17
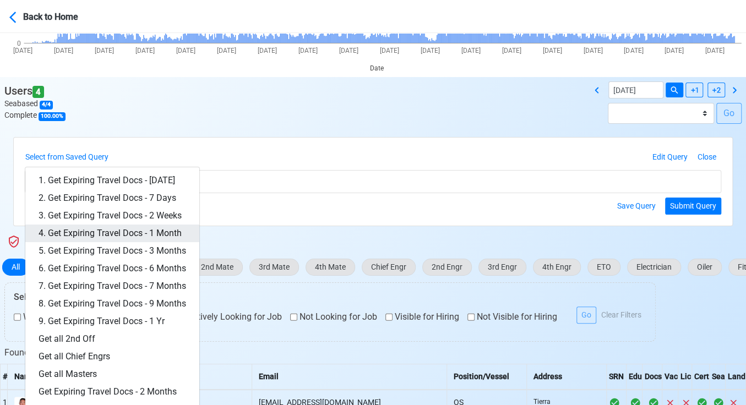
click at [166, 236] on link "4. Get Expiring Travel Docs - 1 Month" at bounding box center [112, 234] width 174 height 18
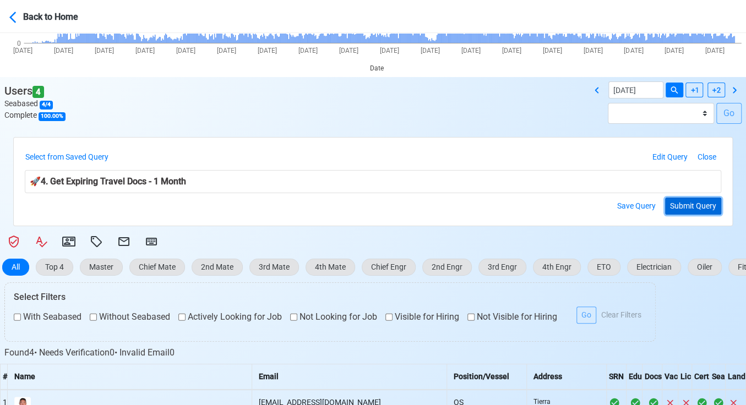
click at [692, 200] on button "Submit Query" at bounding box center [693, 206] width 56 height 17
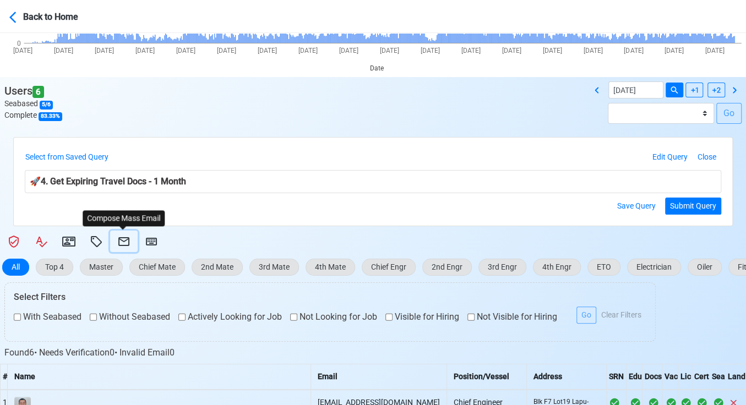
click at [123, 241] on icon at bounding box center [123, 241] width 13 height 13
select select "d-3e71907ffd064a39999872a824aaf79a"
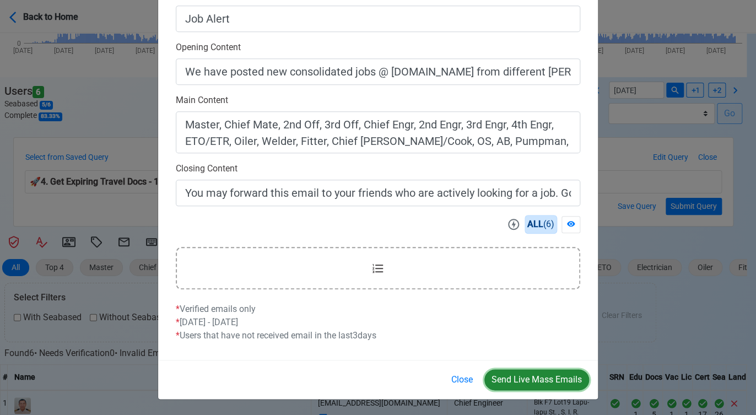
click at [536, 380] on button "Send Live Mass Emails" at bounding box center [536, 379] width 105 height 21
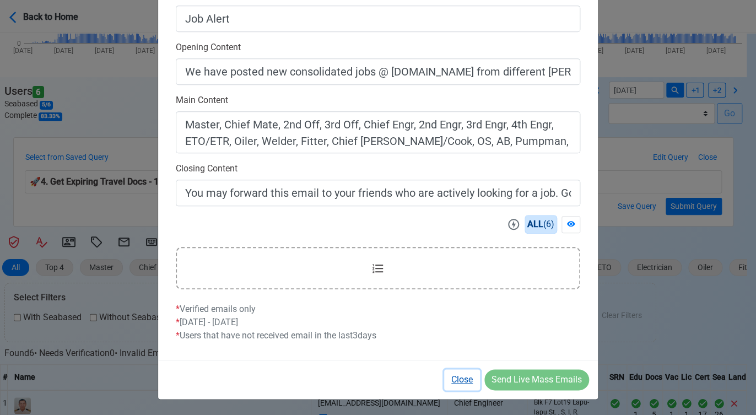
click at [454, 380] on button "Close" at bounding box center [462, 379] width 36 height 21
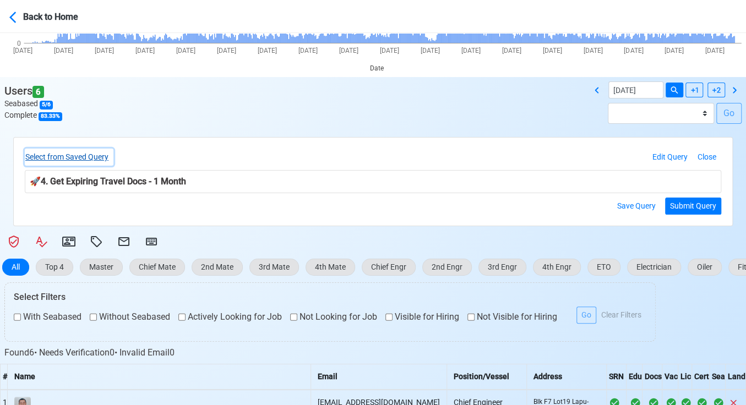
click at [54, 157] on button "Select from Saved Query" at bounding box center [69, 157] width 89 height 17
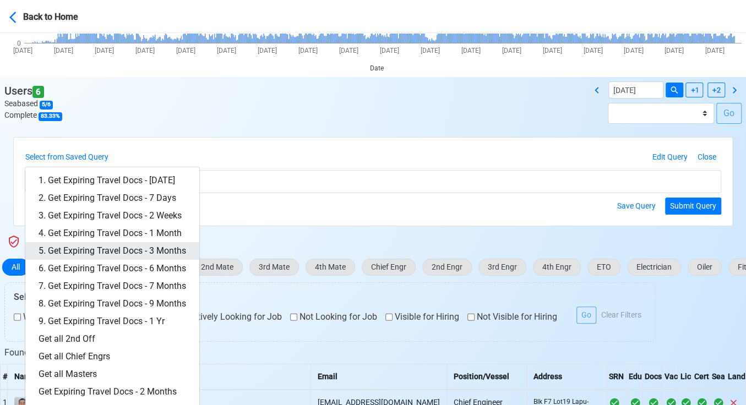
click at [153, 243] on link "5. Get Expiring Travel Docs - 3 Months" at bounding box center [112, 251] width 174 height 18
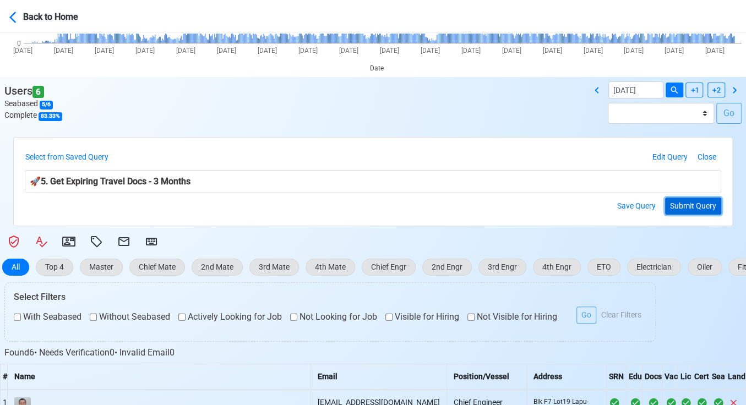
click at [685, 207] on button "Submit Query" at bounding box center [693, 206] width 56 height 17
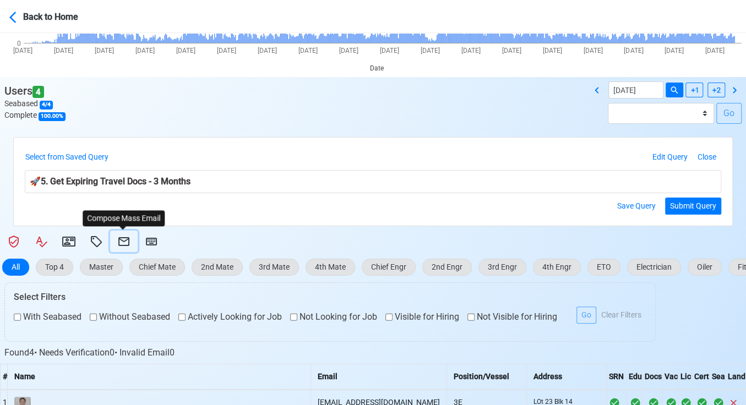
click at [121, 240] on icon at bounding box center [123, 241] width 11 height 9
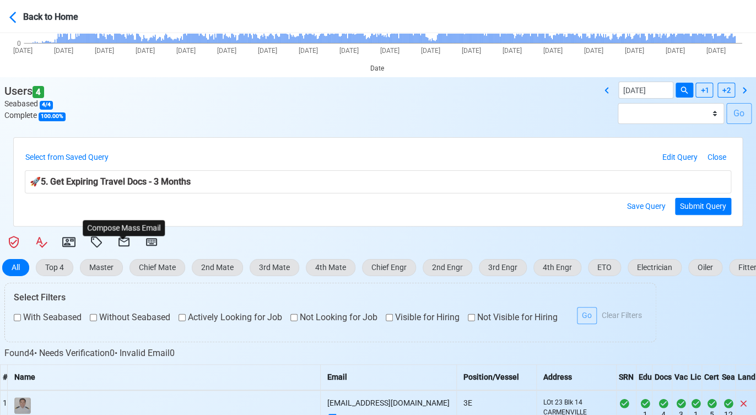
select select "d-3e71907ffd064a39999872a824aaf79a"
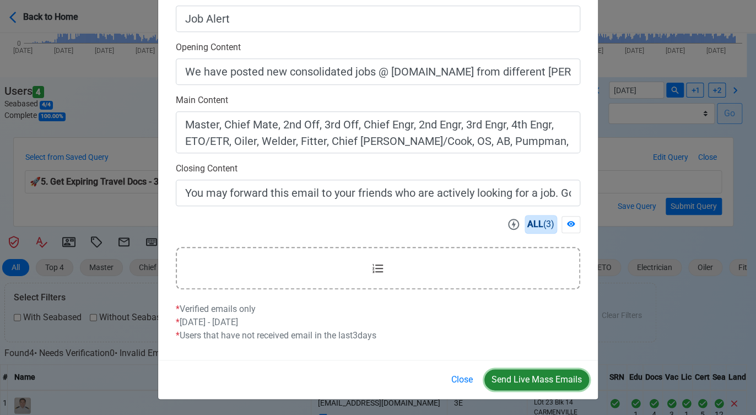
click at [528, 382] on button "Send Live Mass Emails" at bounding box center [536, 379] width 105 height 21
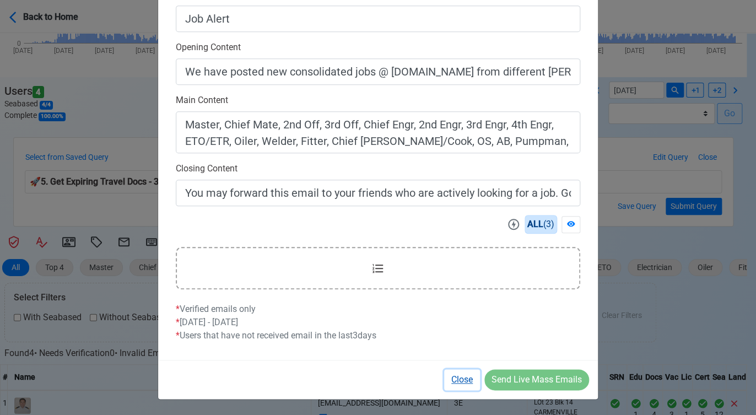
click at [465, 378] on button "Close" at bounding box center [462, 379] width 36 height 21
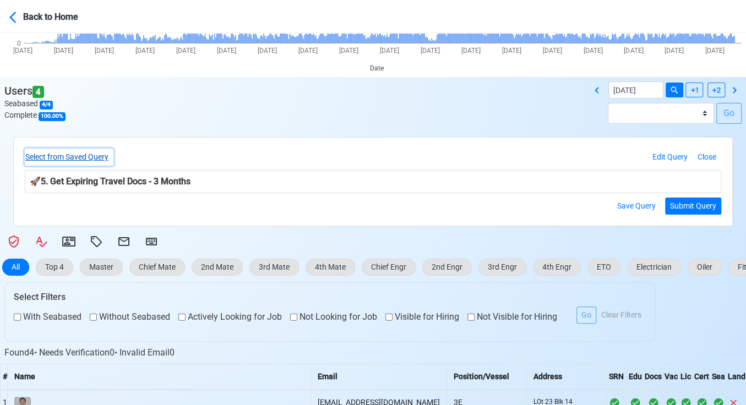
click at [103, 154] on button "Select from Saved Query" at bounding box center [69, 157] width 89 height 17
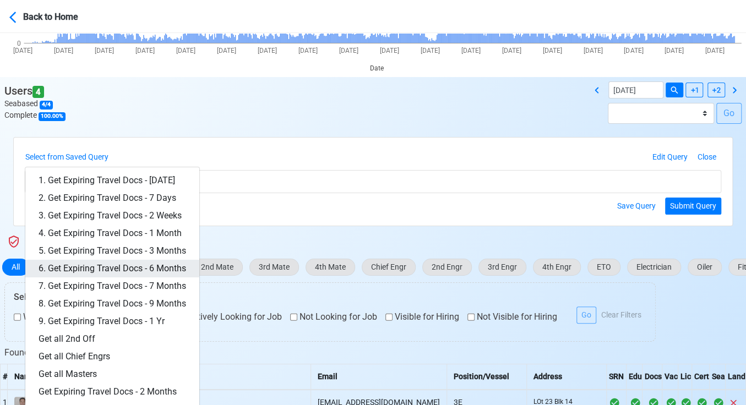
click at [160, 263] on link "6. Get Expiring Travel Docs - 6 Months" at bounding box center [112, 269] width 174 height 18
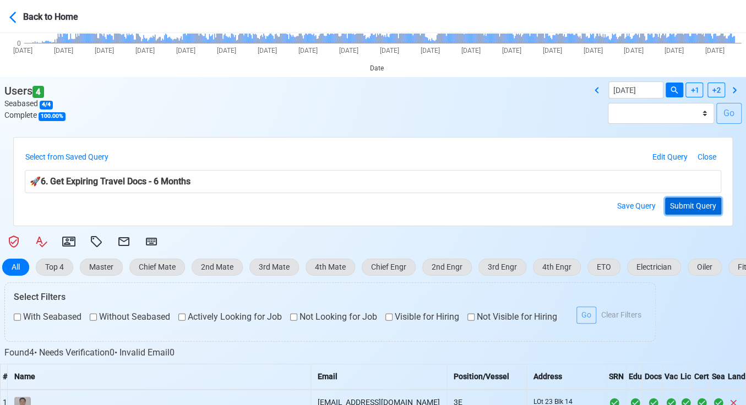
click at [674, 203] on button "Submit Query" at bounding box center [693, 206] width 56 height 17
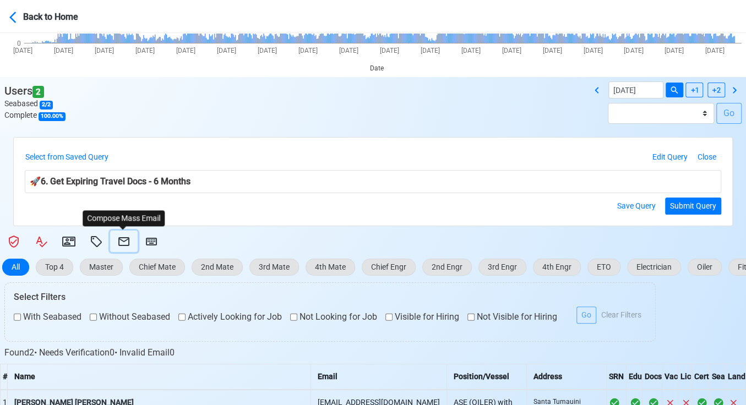
click at [126, 240] on icon at bounding box center [123, 241] width 11 height 9
select select "d-3e71907ffd064a39999872a824aaf79a"
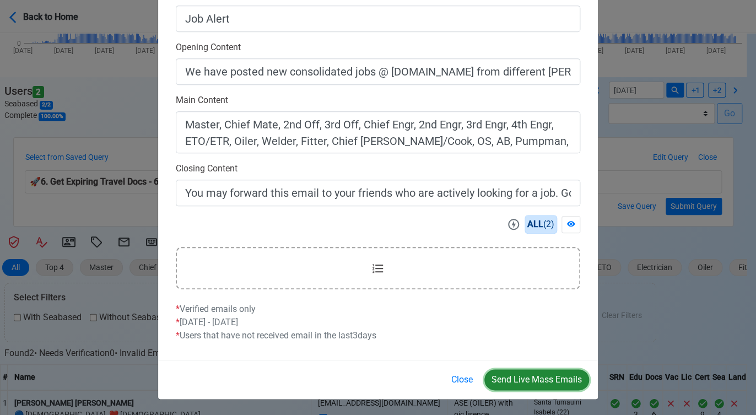
click at [530, 382] on button "Send Live Mass Emails" at bounding box center [536, 379] width 105 height 21
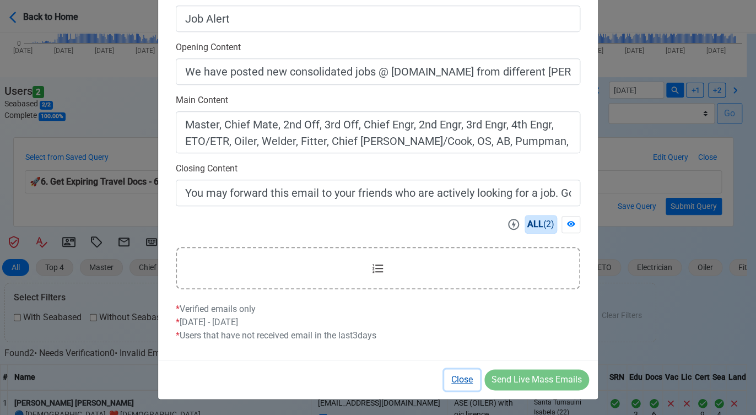
click at [462, 378] on button "Close" at bounding box center [462, 379] width 36 height 21
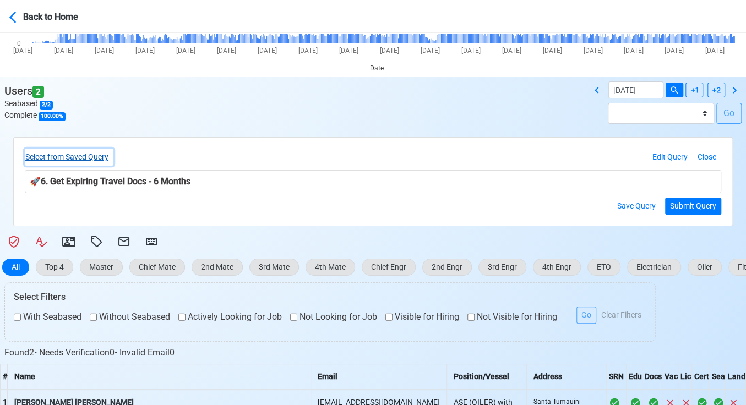
click at [98, 155] on button "Select from Saved Query" at bounding box center [69, 157] width 89 height 17
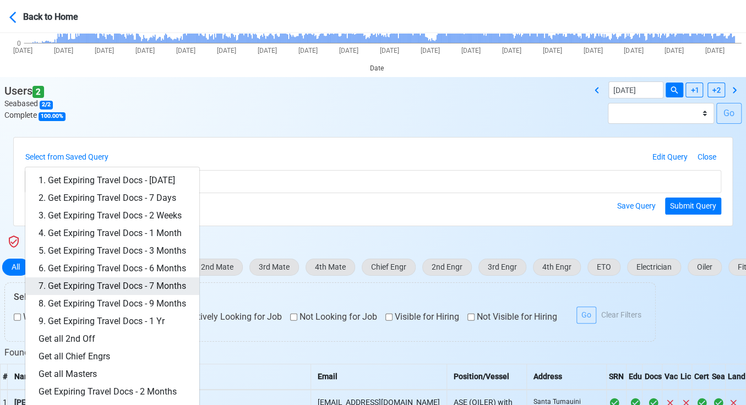
click at [164, 279] on link "7. Get Expiring Travel Docs - 7 Months" at bounding box center [112, 287] width 174 height 18
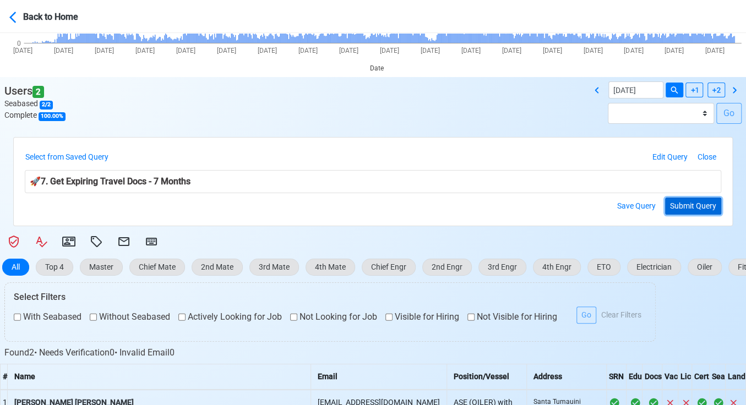
click at [693, 205] on button "Submit Query" at bounding box center [693, 206] width 56 height 17
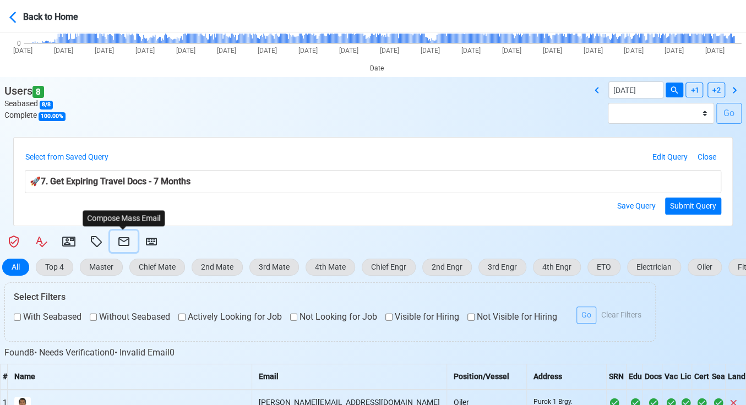
click at [118, 243] on icon at bounding box center [123, 241] width 11 height 9
select select "d-3e71907ffd064a39999872a824aaf79a"
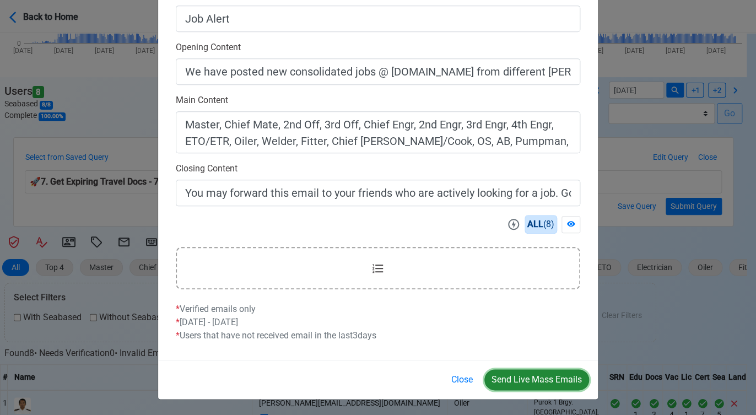
click at [535, 379] on button "Send Live Mass Emails" at bounding box center [536, 379] width 105 height 21
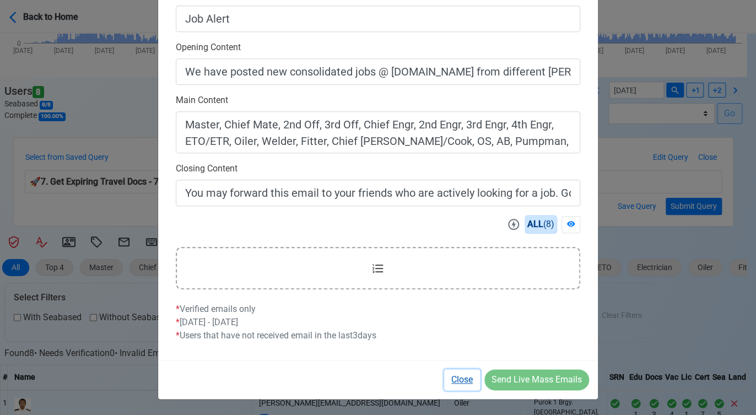
click at [460, 379] on button "Close" at bounding box center [462, 379] width 36 height 21
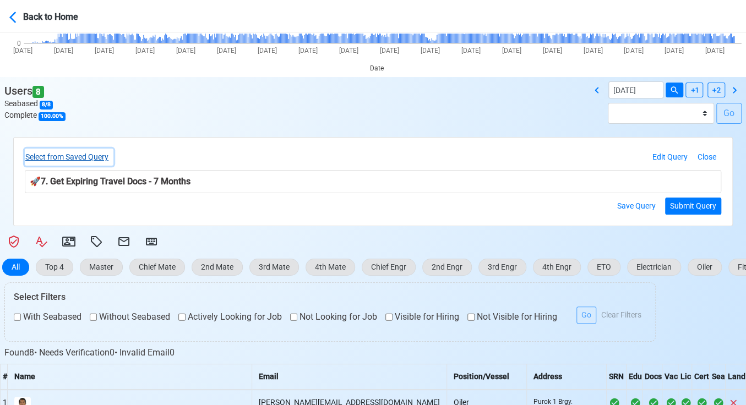
click at [71, 155] on button "Select from Saved Query" at bounding box center [69, 157] width 89 height 17
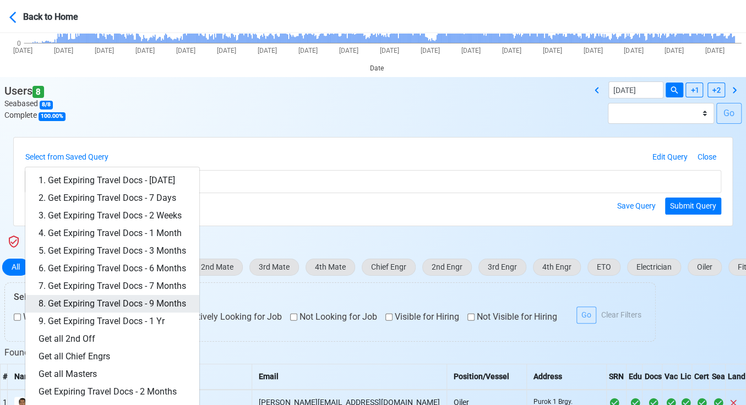
click at [156, 299] on link "8. Get Expiring Travel Docs - 9 Months" at bounding box center [112, 304] width 174 height 18
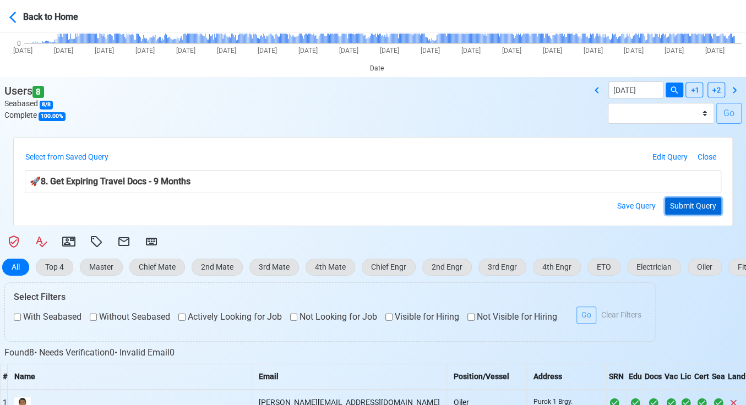
click at [703, 204] on button "Submit Query" at bounding box center [693, 206] width 56 height 17
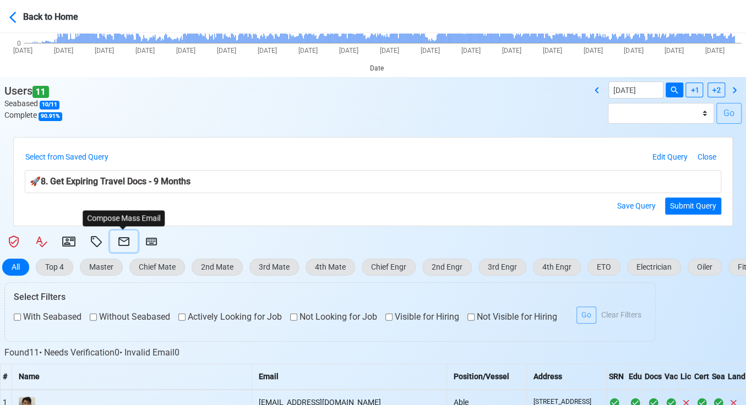
click at [120, 237] on icon at bounding box center [123, 241] width 11 height 9
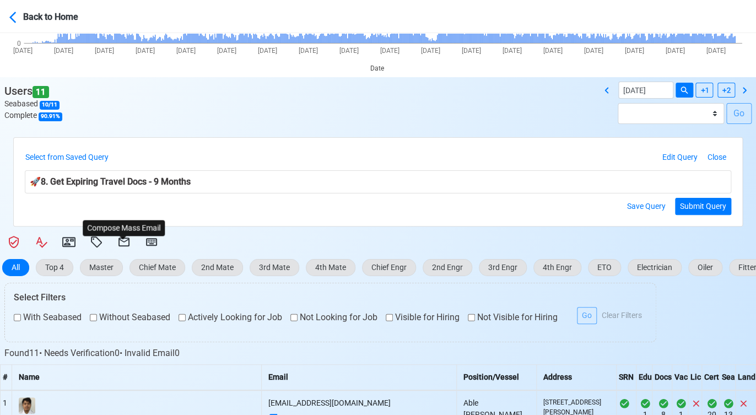
select select "d-3e71907ffd064a39999872a824aaf79a"
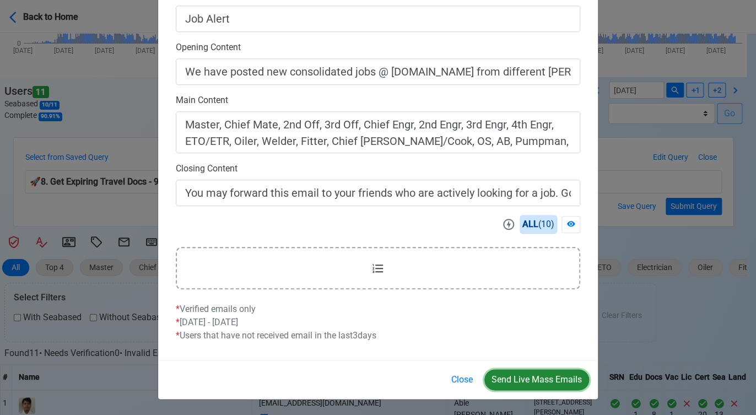
click at [522, 382] on button "Send Live Mass Emails" at bounding box center [536, 379] width 105 height 21
click at [463, 380] on button "Close" at bounding box center [462, 379] width 36 height 21
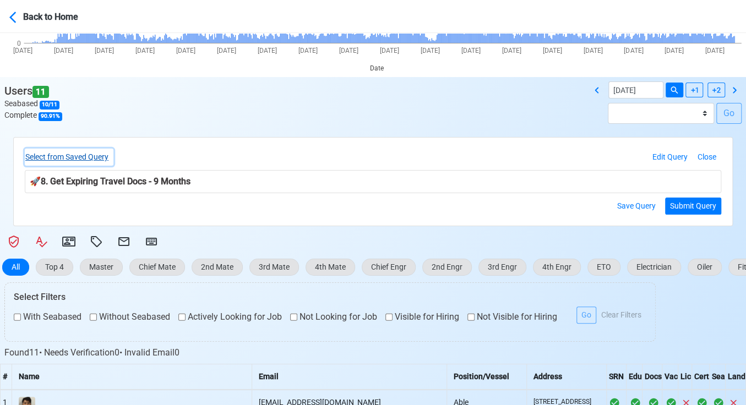
click at [103, 155] on button "Select from Saved Query" at bounding box center [69, 157] width 89 height 17
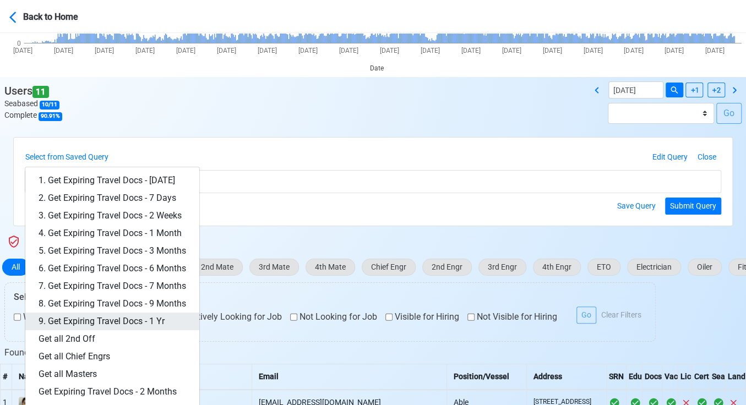
click at [164, 321] on link "9. Get Expiring Travel Docs - 1 Yr" at bounding box center [112, 322] width 174 height 18
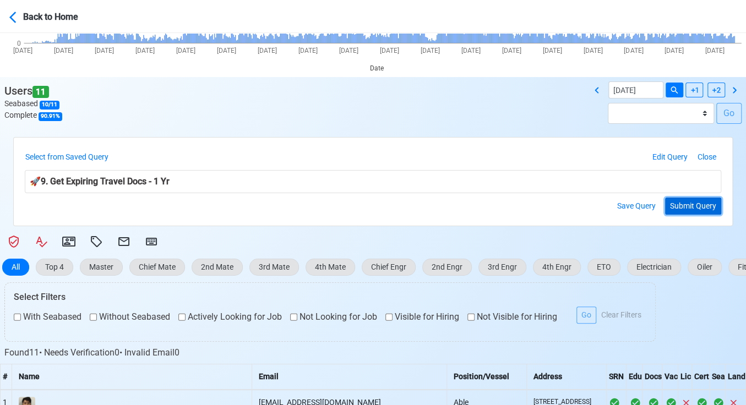
click at [693, 202] on button "Submit Query" at bounding box center [693, 206] width 56 height 17
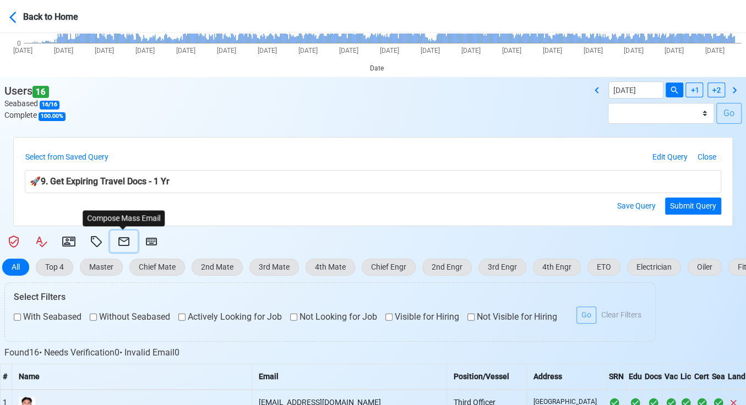
click at [126, 241] on icon at bounding box center [123, 241] width 13 height 13
select select "d-3e71907ffd064a39999872a824aaf79a"
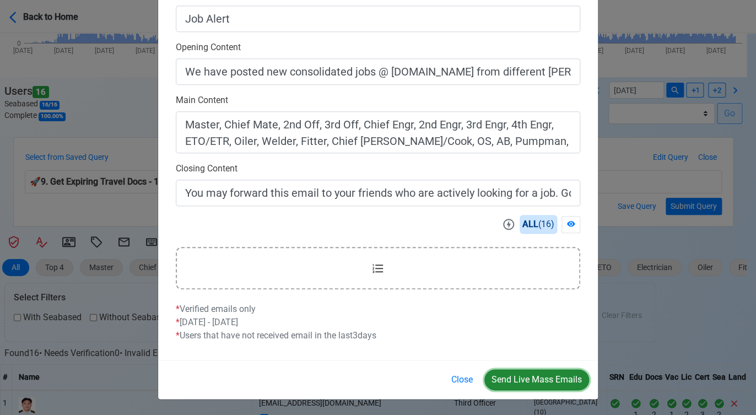
click at [529, 377] on button "Send Live Mass Emails" at bounding box center [536, 379] width 105 height 21
drag, startPoint x: 460, startPoint y: 378, endPoint x: 467, endPoint y: 381, distance: 7.2
click at [460, 380] on button "Close" at bounding box center [462, 379] width 36 height 21
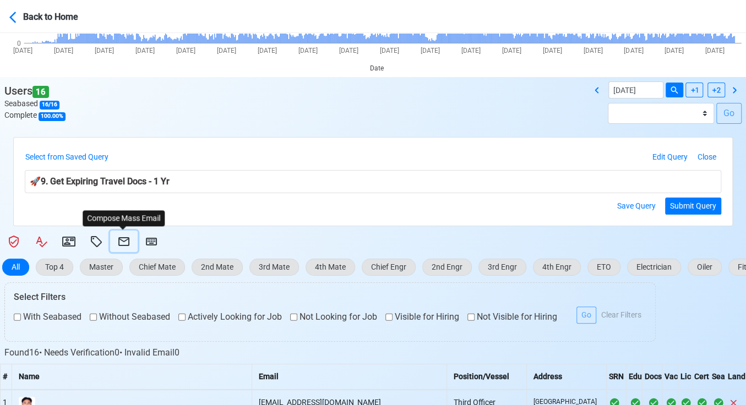
click at [126, 236] on icon at bounding box center [123, 241] width 13 height 13
select select "d-3e71907ffd064a39999872a824aaf79a"
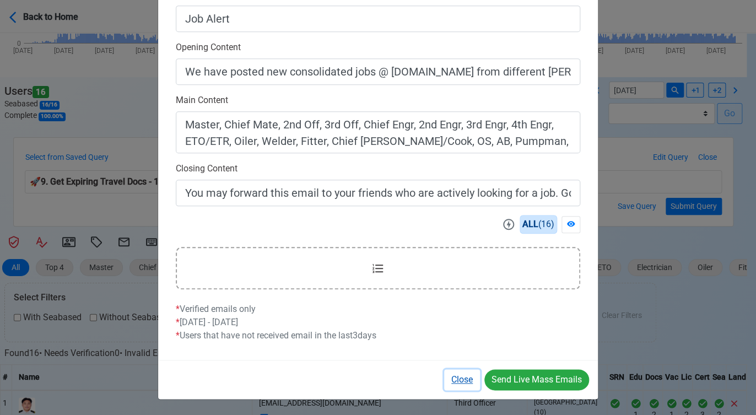
click at [466, 375] on button "Close" at bounding box center [462, 379] width 36 height 21
